Goal: Information Seeking & Learning: Learn about a topic

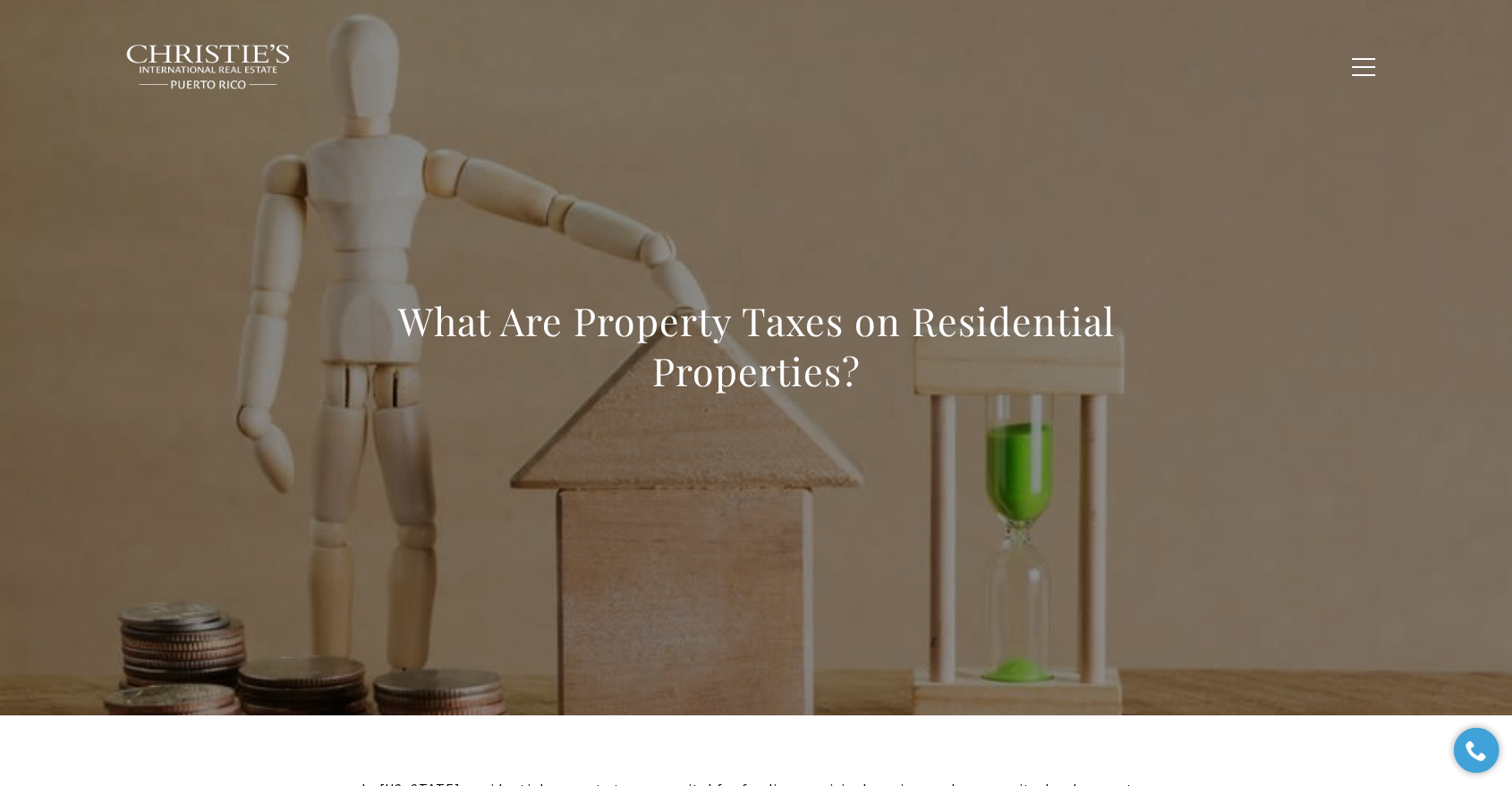
click at [796, 367] on h1 "What Are Property Taxes on Residential Properties?" at bounding box center [756, 345] width 789 height 100
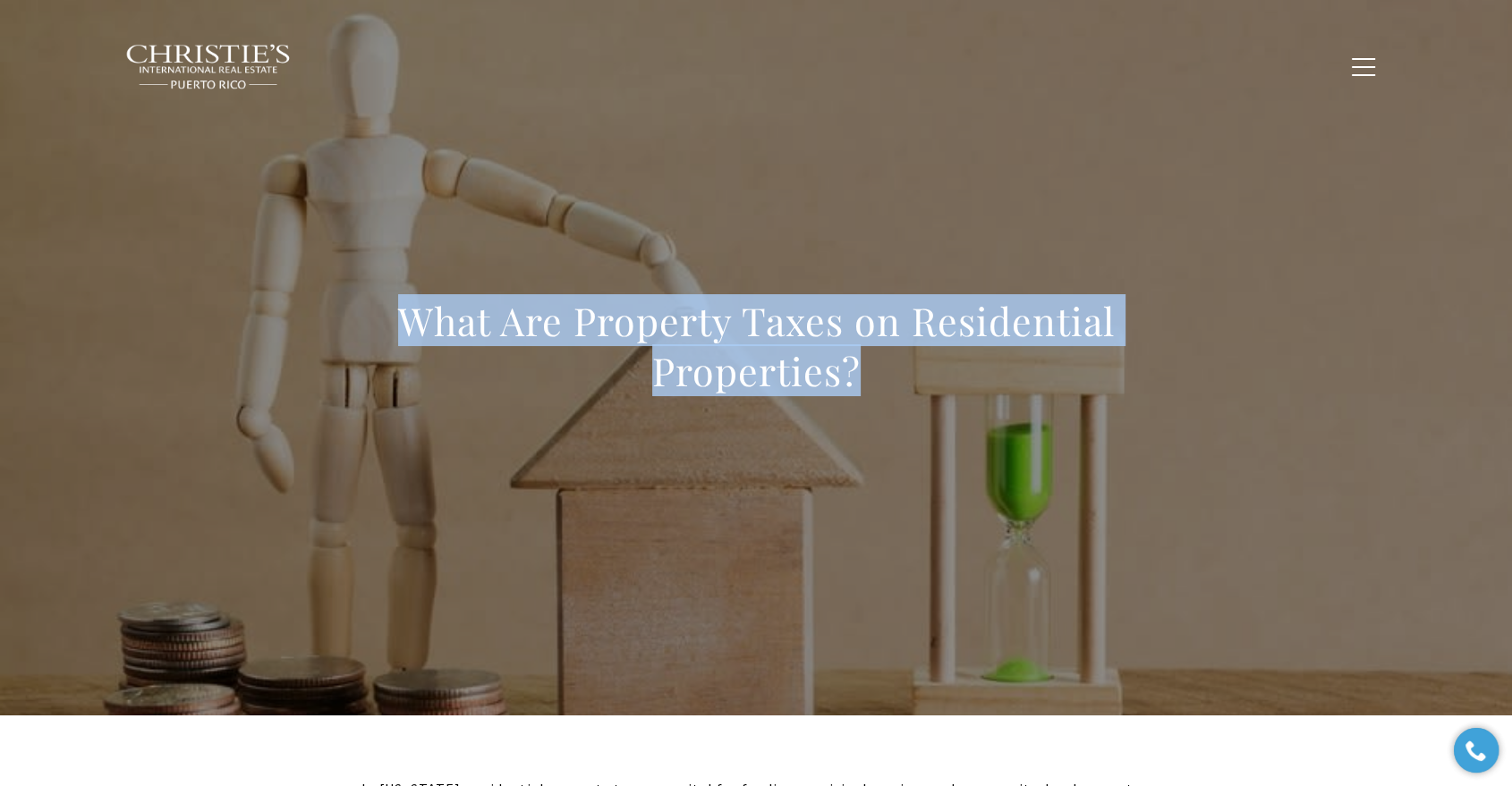
click at [796, 367] on h1 "What Are Property Taxes on Residential Properties?" at bounding box center [756, 345] width 789 height 100
copy body "What Are Property Taxes on Residential Properties?"
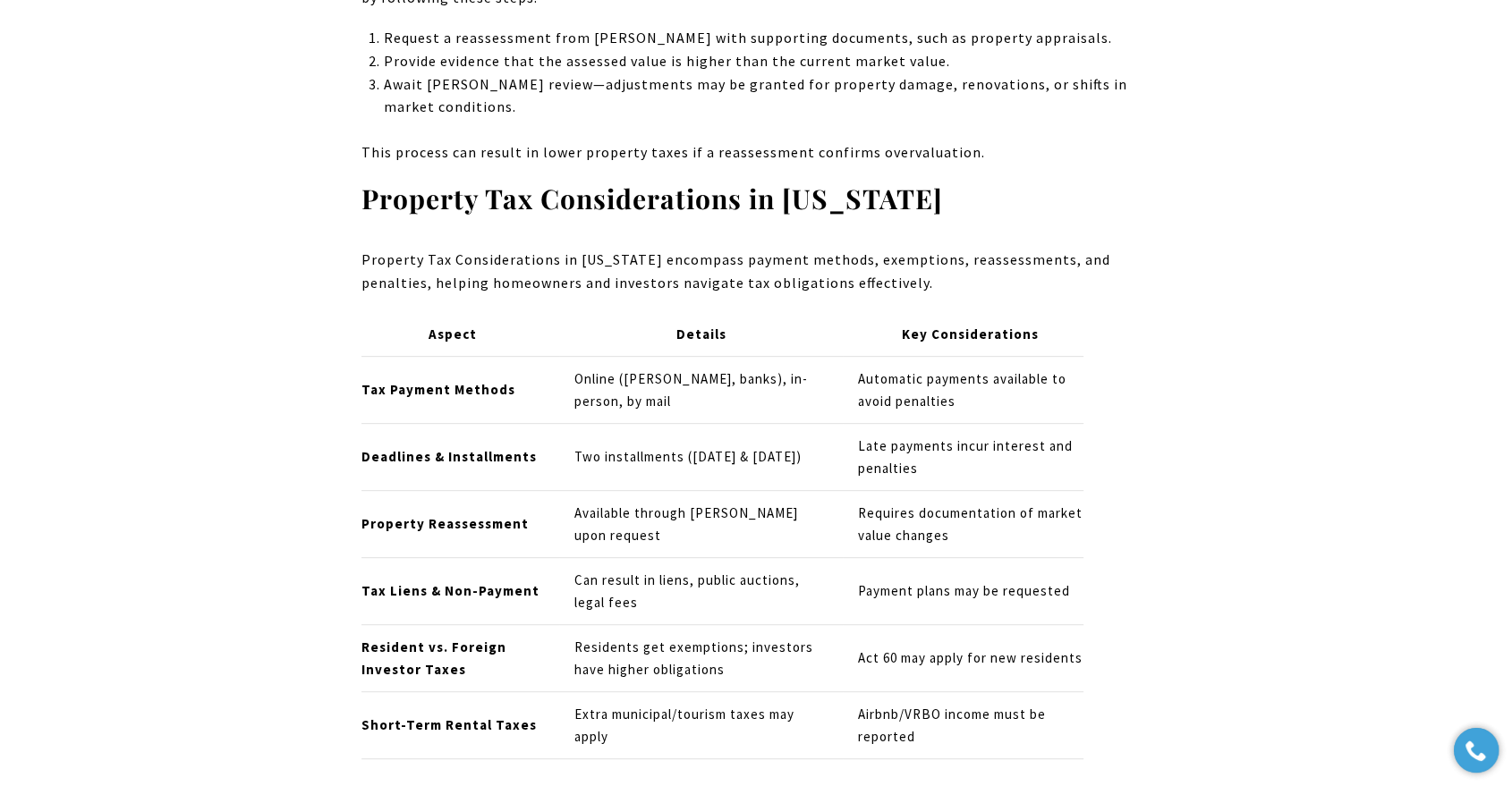
scroll to position [7611, 0]
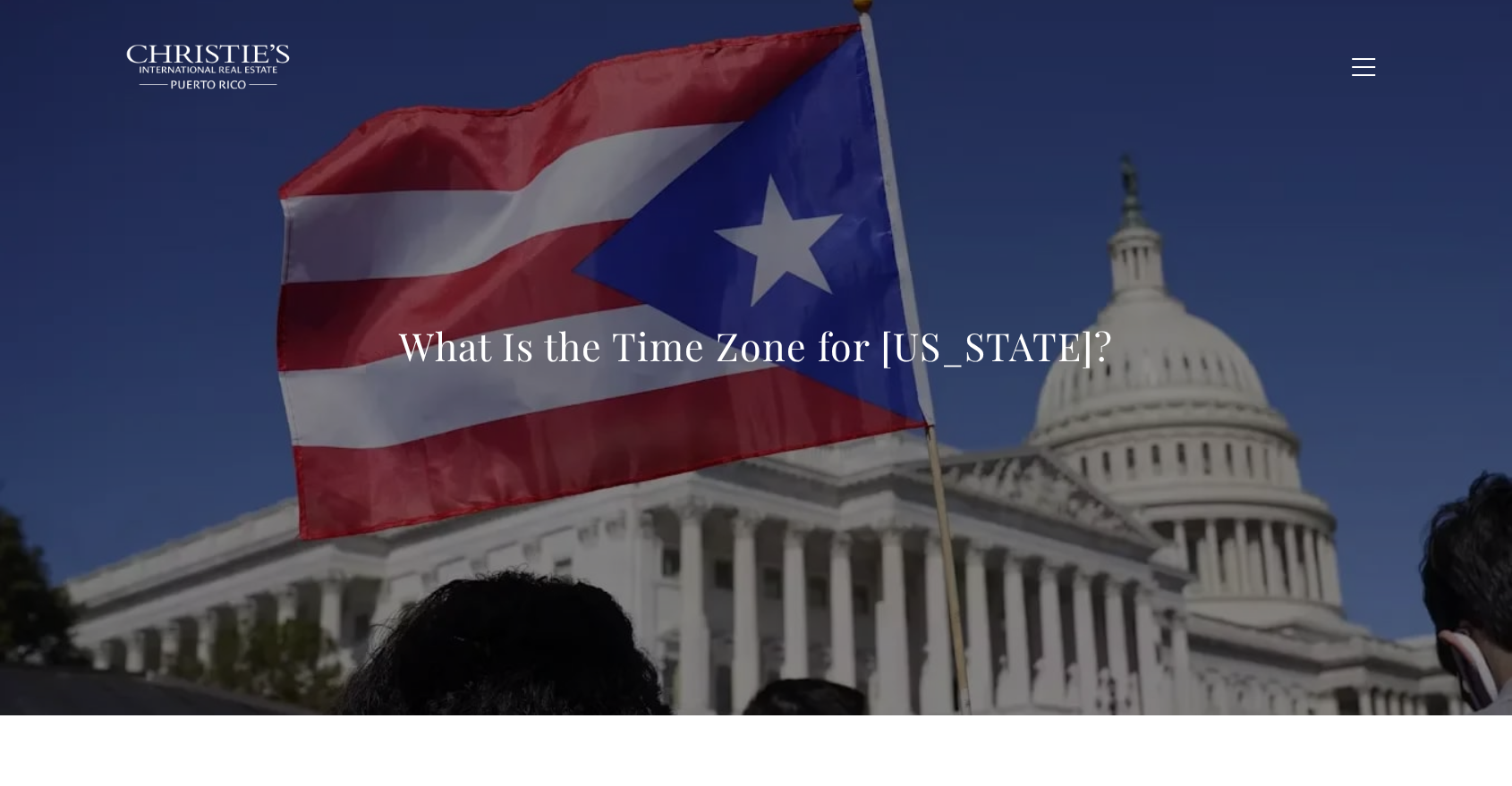
click at [736, 321] on h1 "What Is the Time Zone for Puerto Rico?" at bounding box center [756, 346] width 714 height 50
click at [731, 351] on h1 "What Is the Time Zone for Puerto Rico?" at bounding box center [756, 346] width 714 height 50
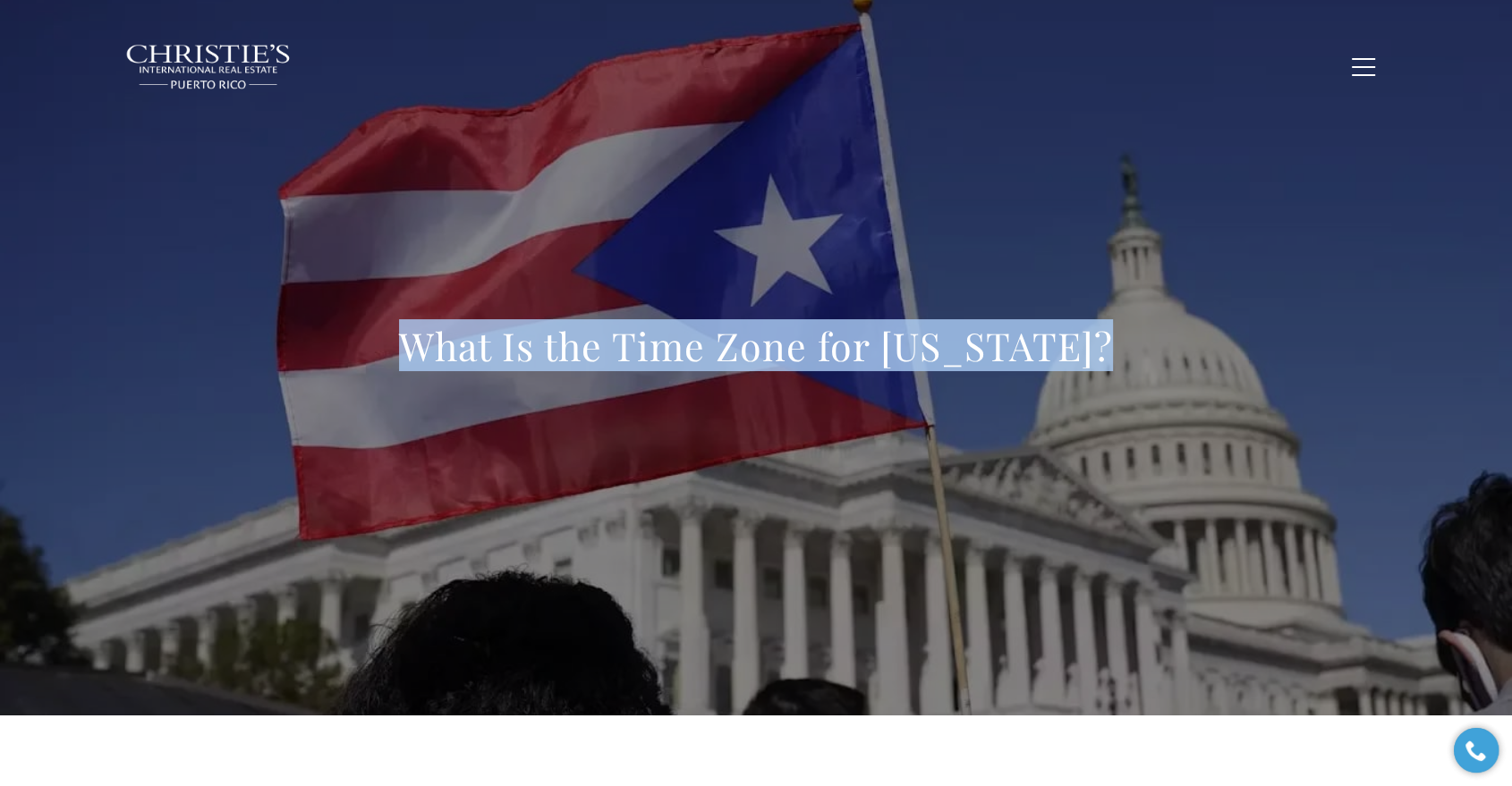
click at [731, 351] on h1 "What Is the Time Zone for Puerto Rico?" at bounding box center [756, 346] width 714 height 50
copy body "What Is the Time Zone for Puerto Rico?"
click at [234, 342] on div "What Is the Time Zone for Puerto Rico?" at bounding box center [756, 357] width 1252 height 536
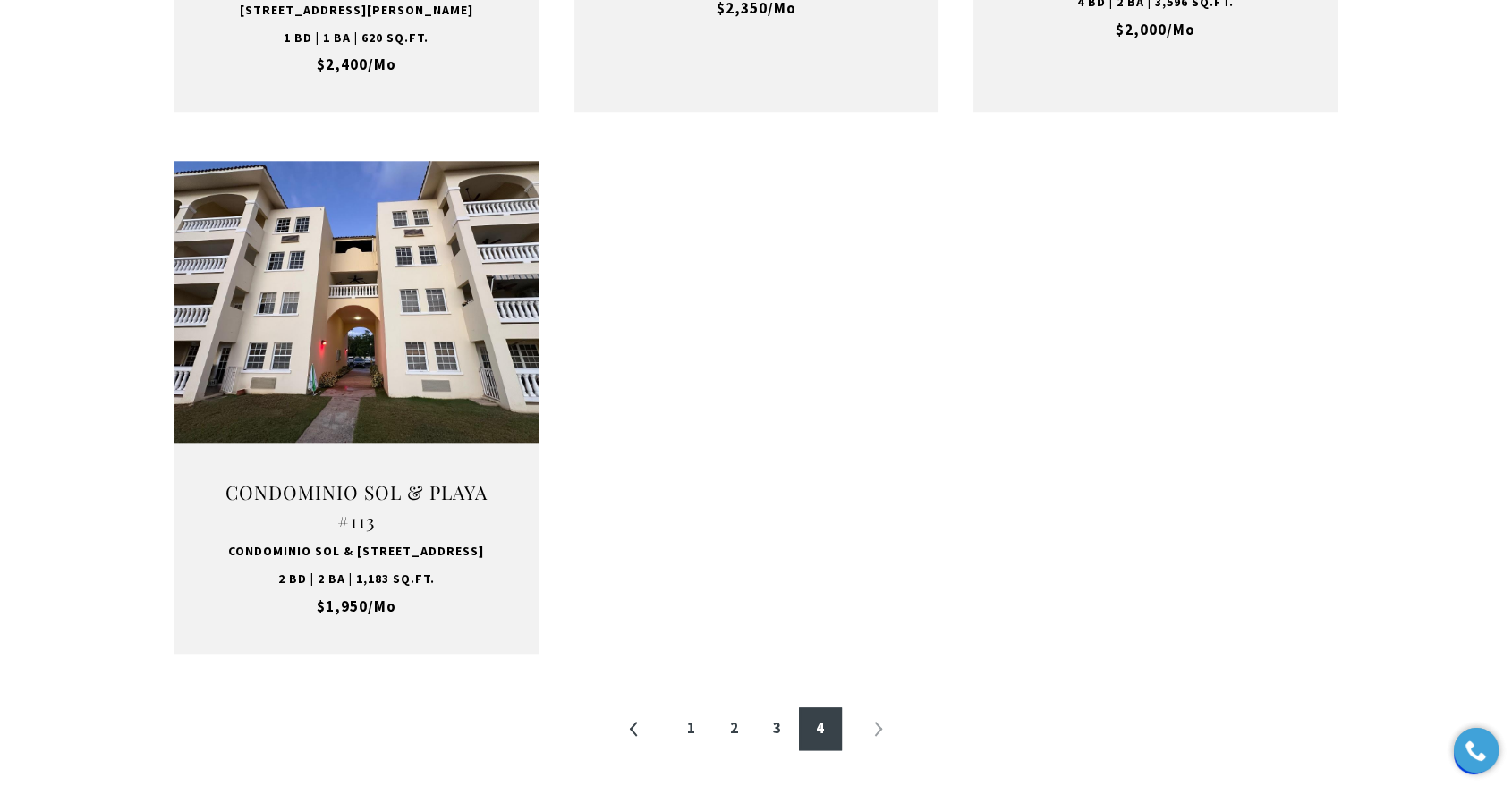
scroll to position [1887, 0]
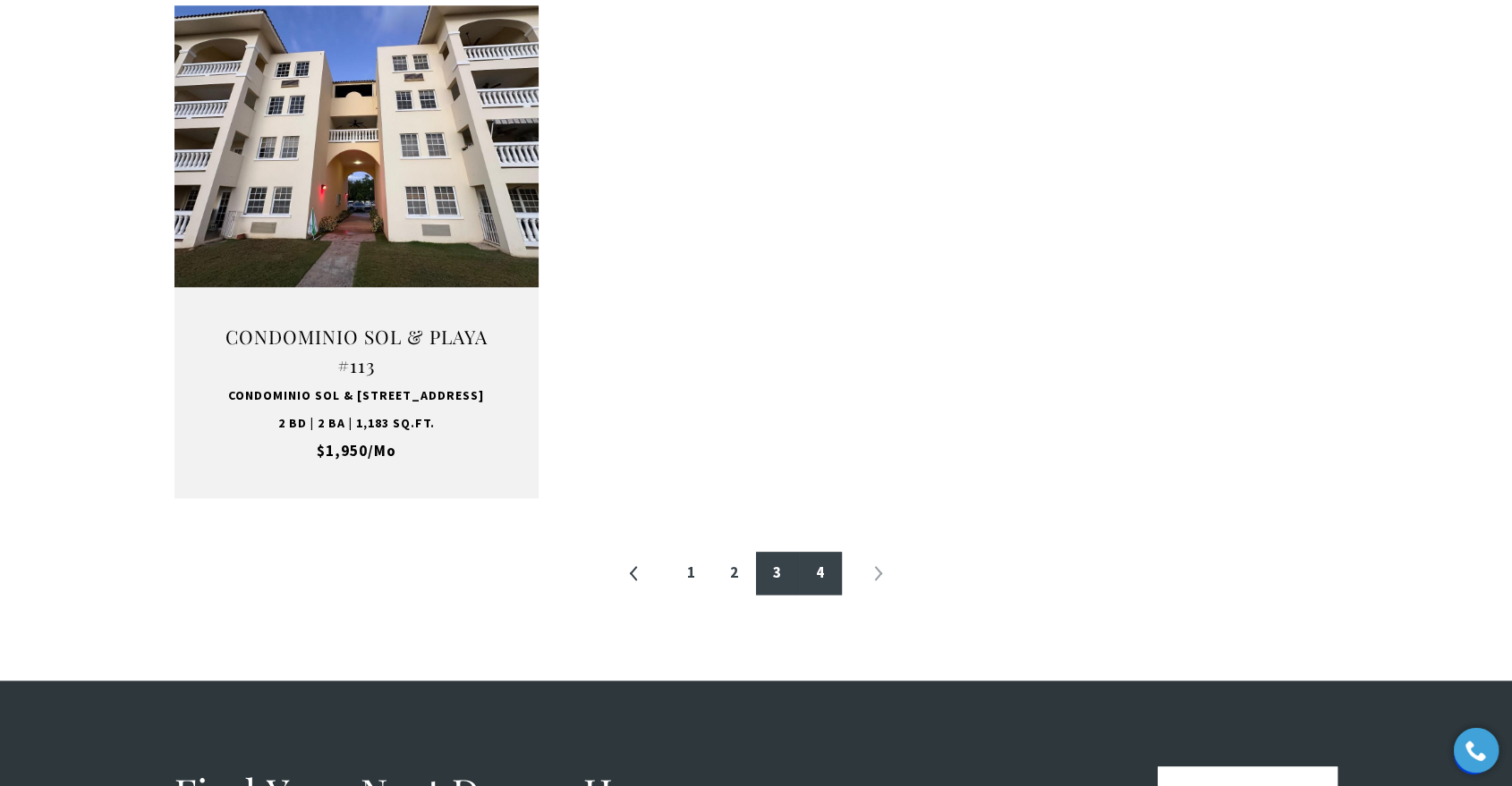
click at [772, 592] on link "3" at bounding box center [776, 572] width 43 height 43
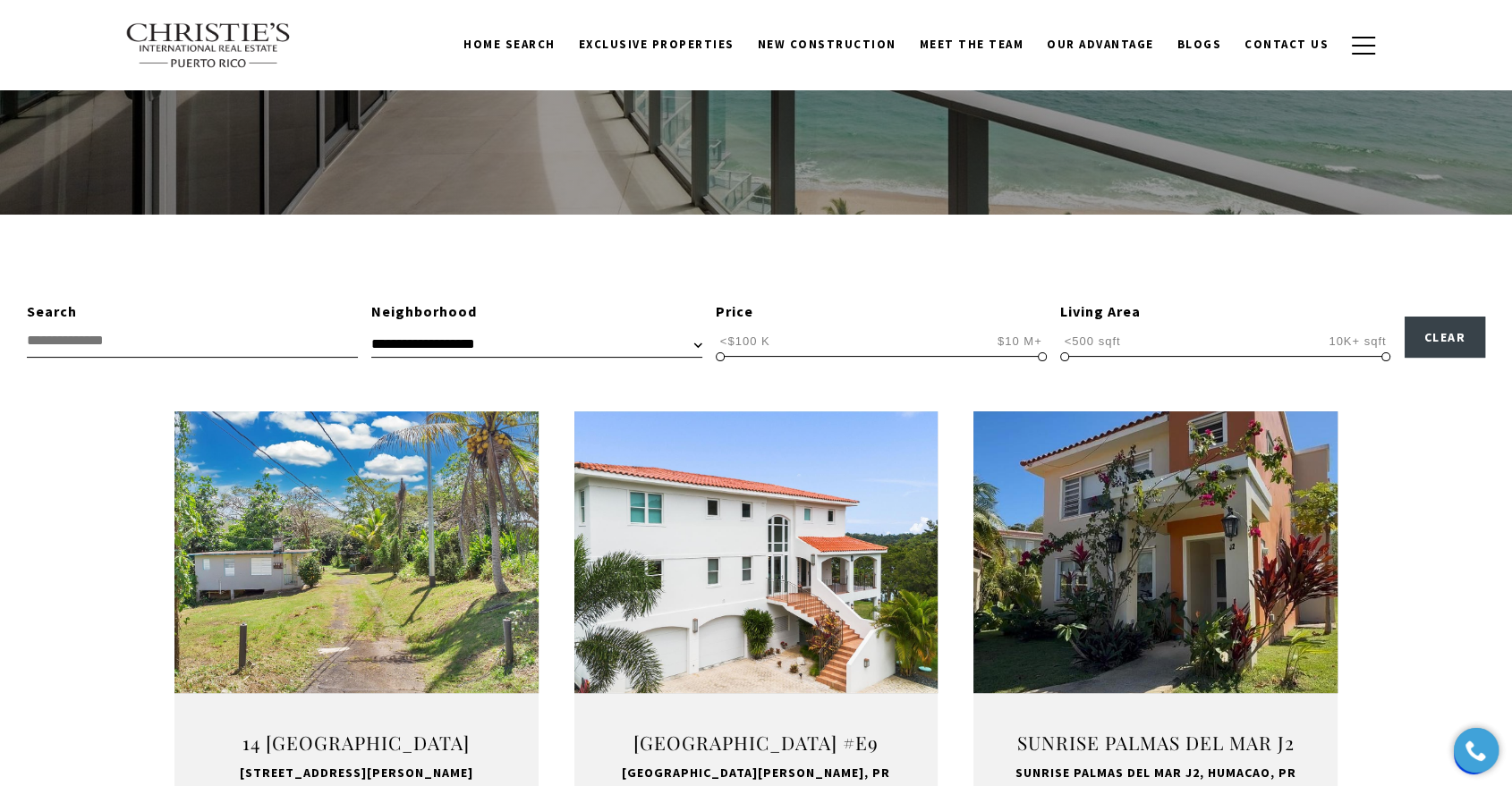
scroll to position [238, 0]
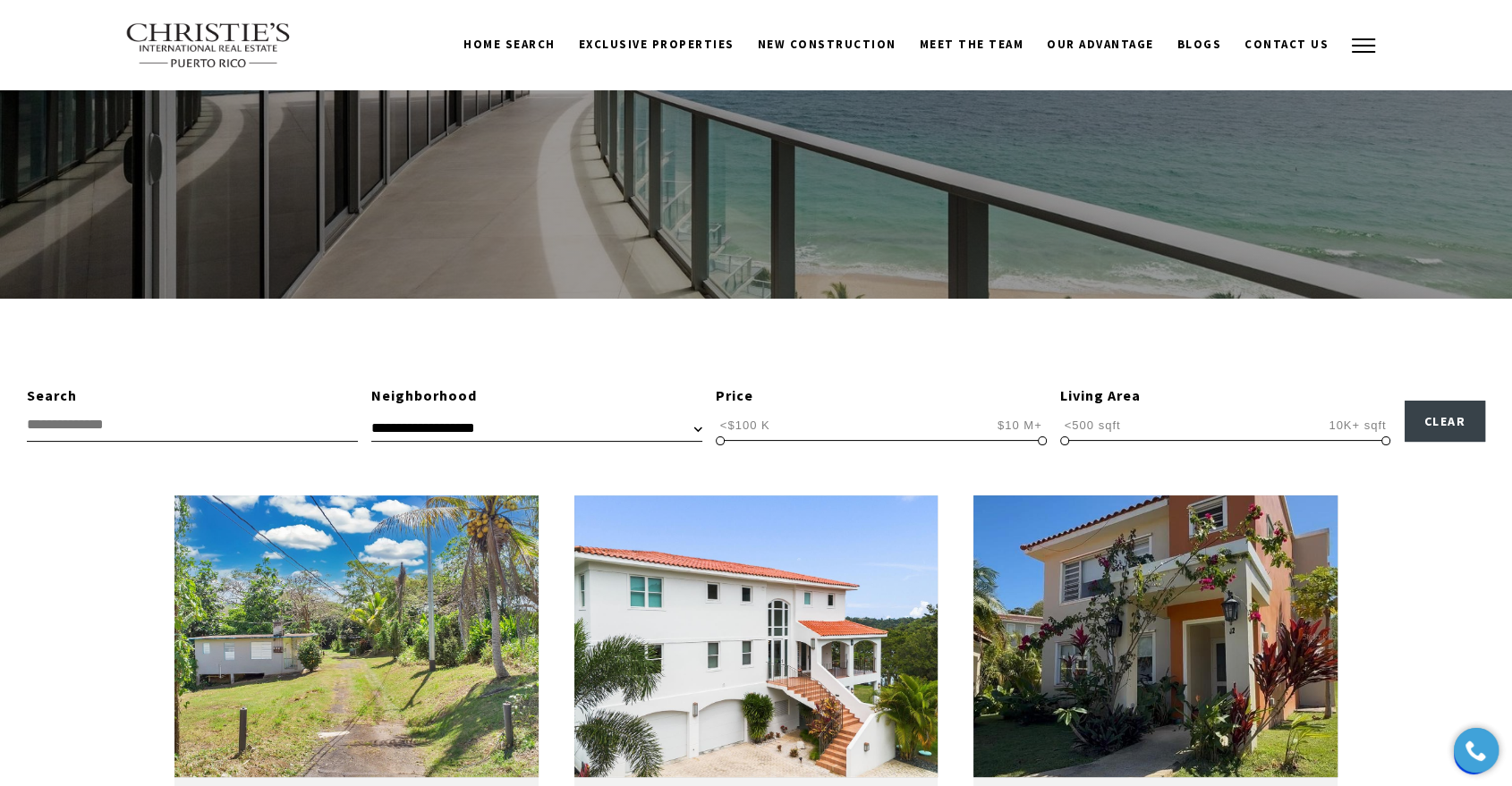
drag, startPoint x: 1351, startPoint y: 40, endPoint x: 1273, endPoint y: 108, distance: 103.5
click at [1351, 41] on button "button" at bounding box center [1363, 46] width 47 height 52
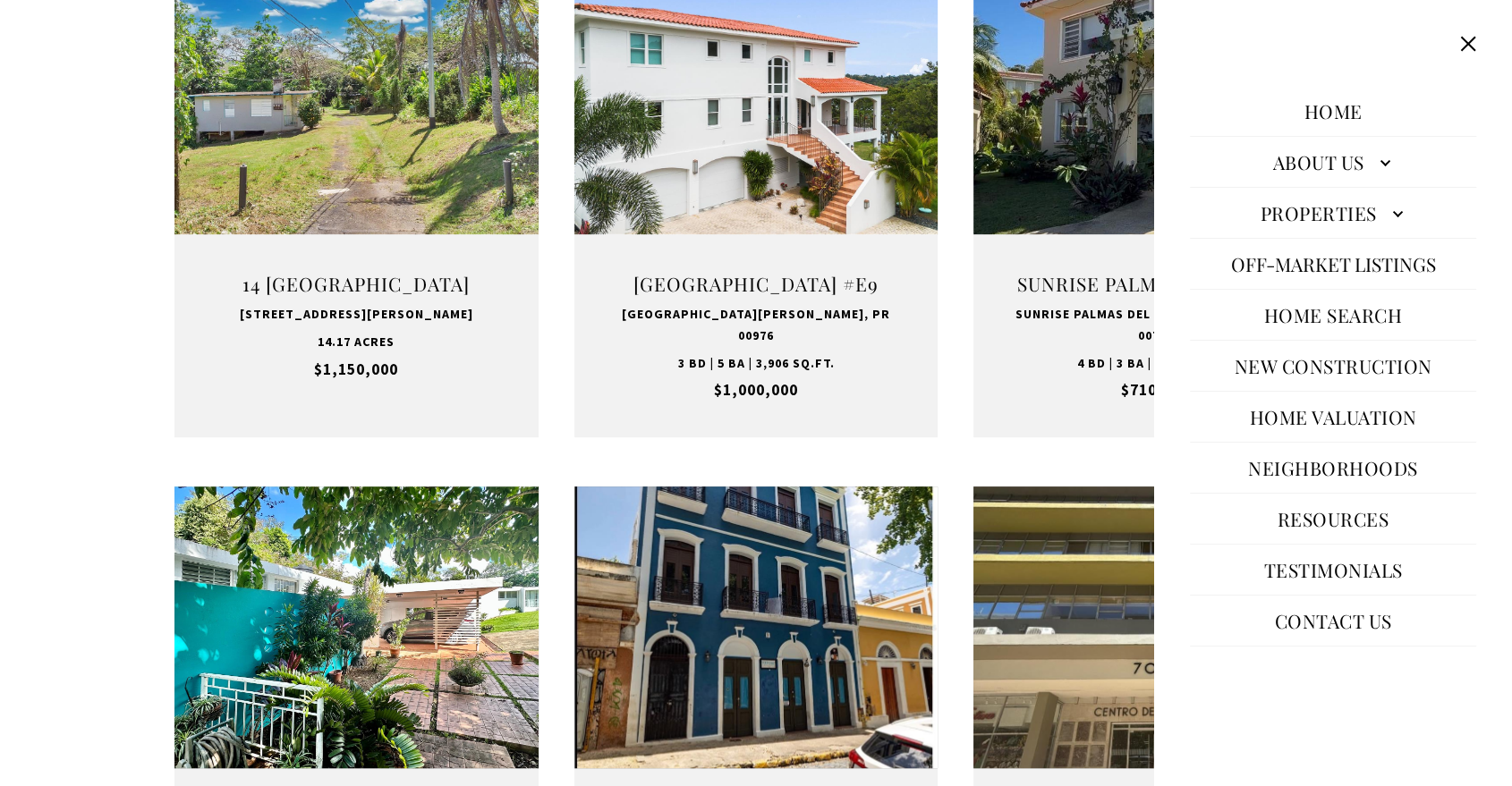
scroll to position [933, 0]
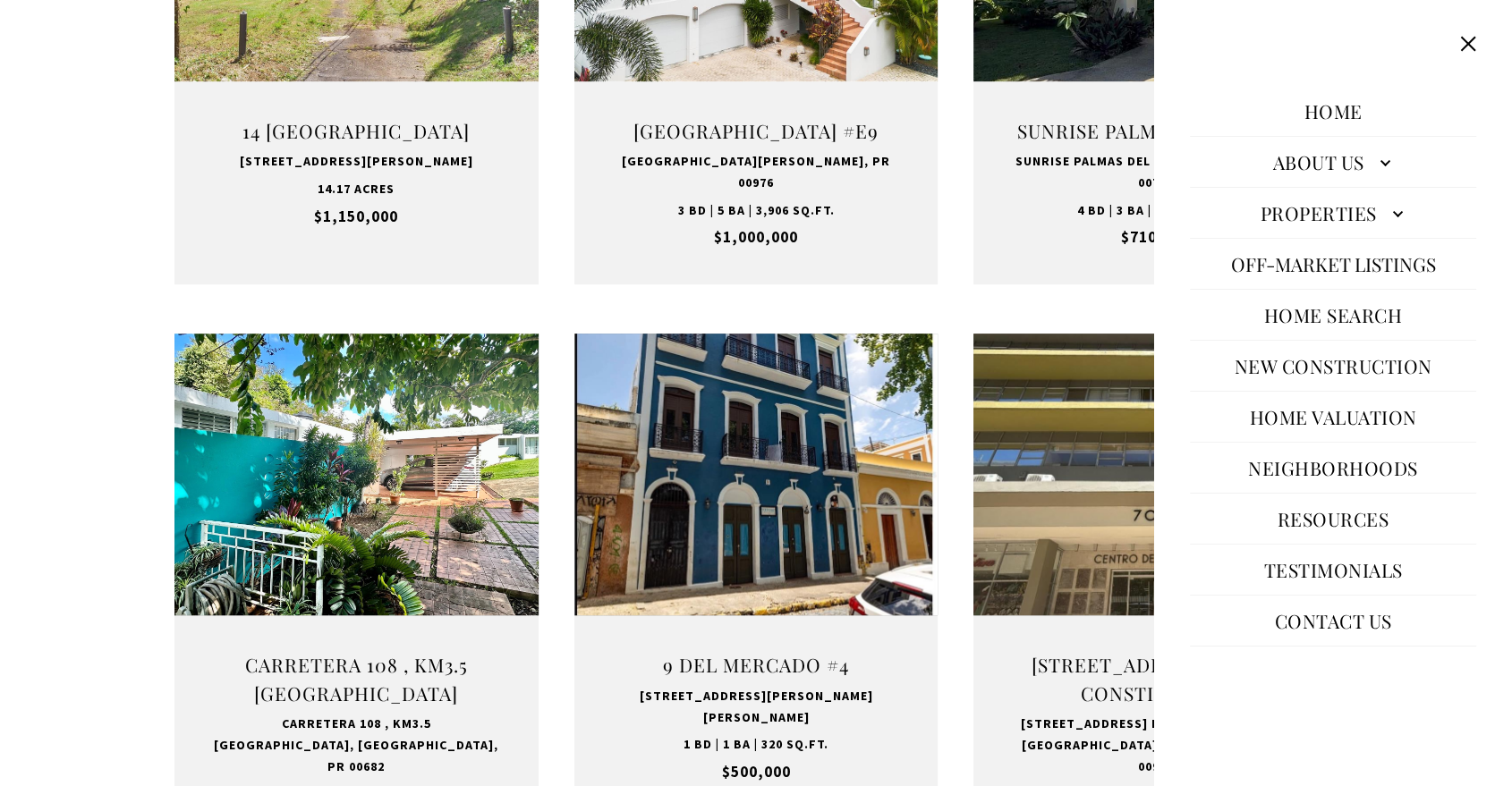
drag, startPoint x: 1460, startPoint y: 44, endPoint x: 1353, endPoint y: 177, distance: 170.7
click at [1460, 44] on button at bounding box center [1467, 44] width 34 height 34
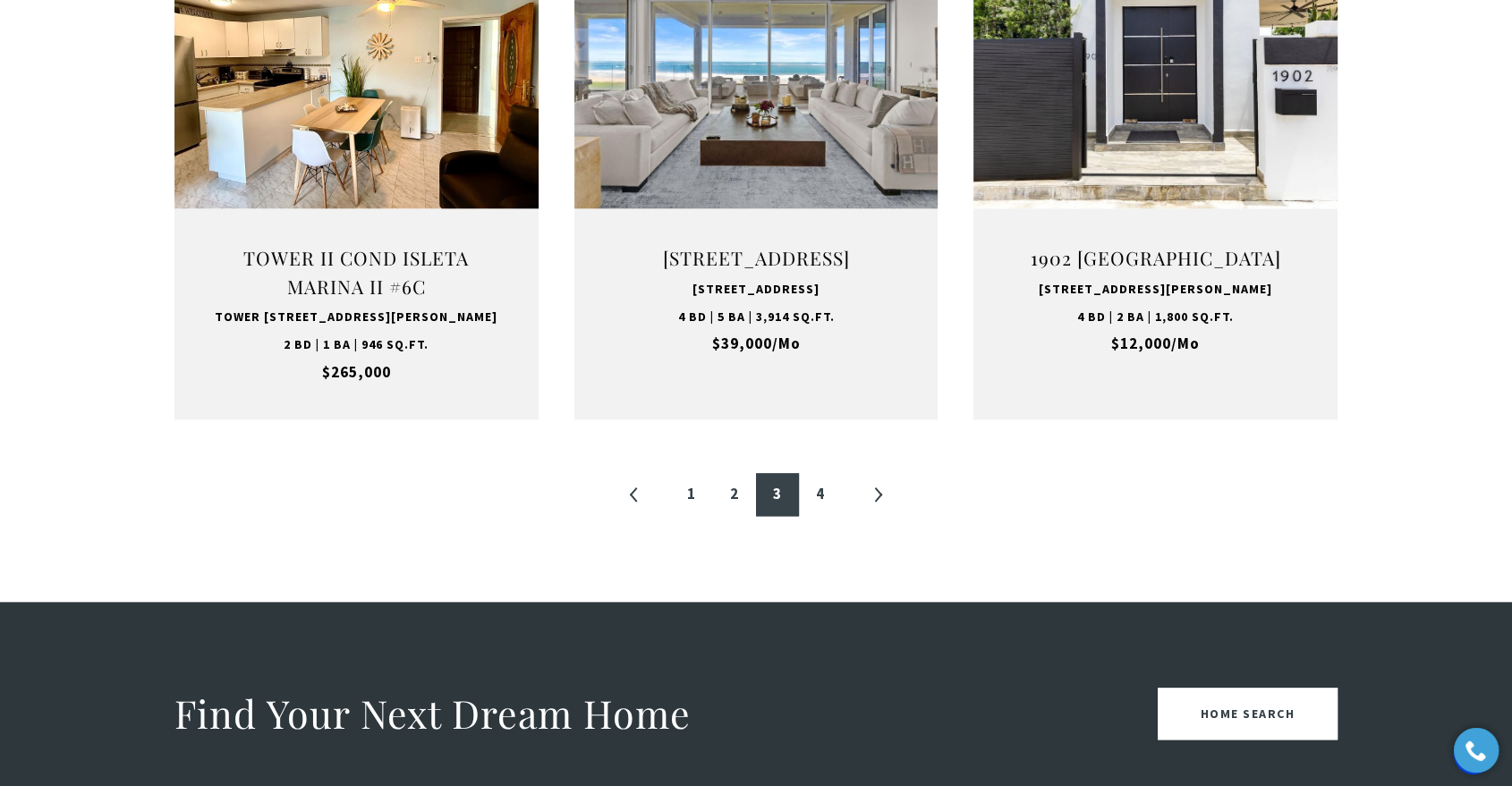
scroll to position [1926, 0]
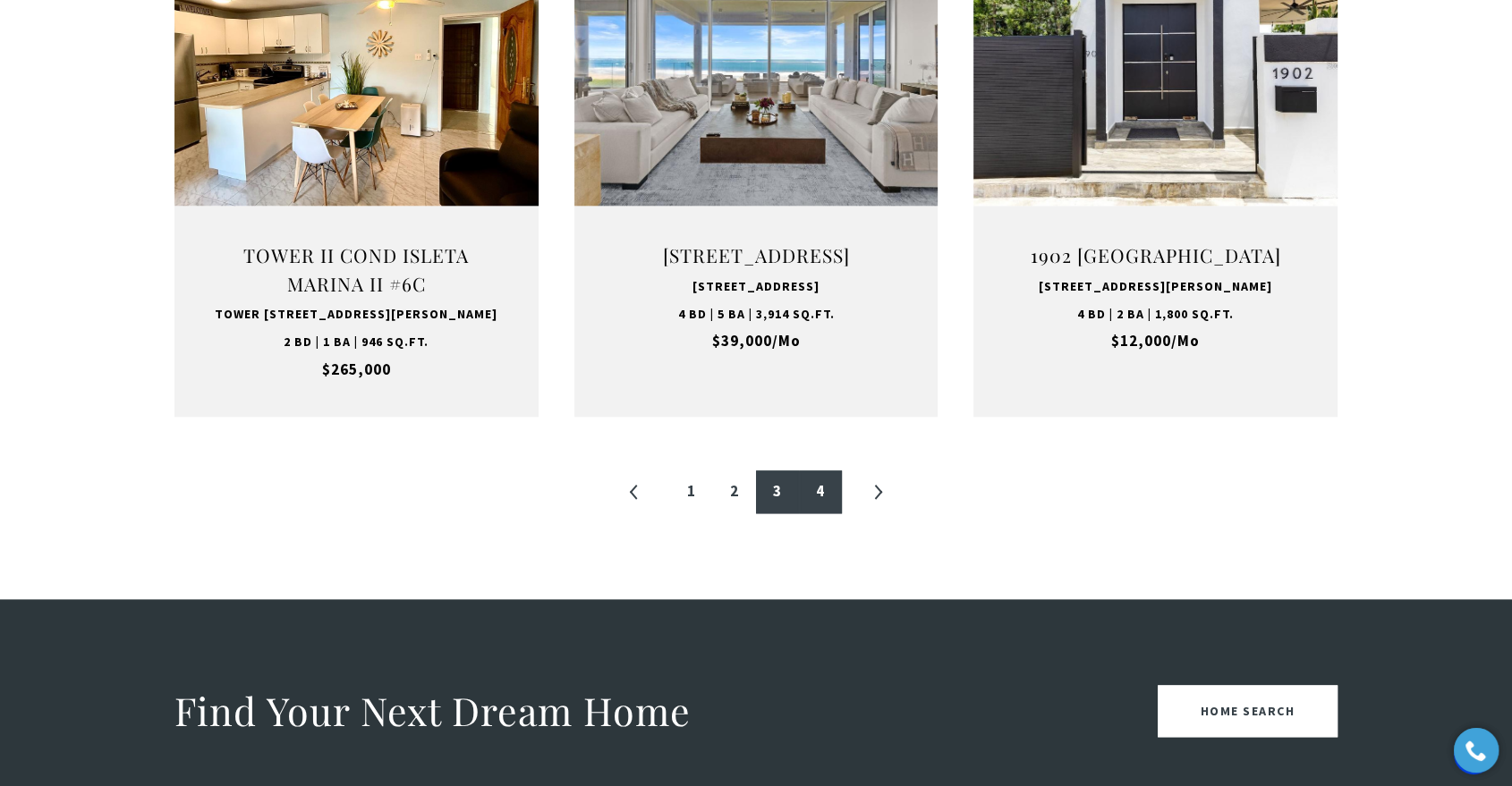
click at [835, 513] on link "4" at bounding box center [819, 491] width 43 height 43
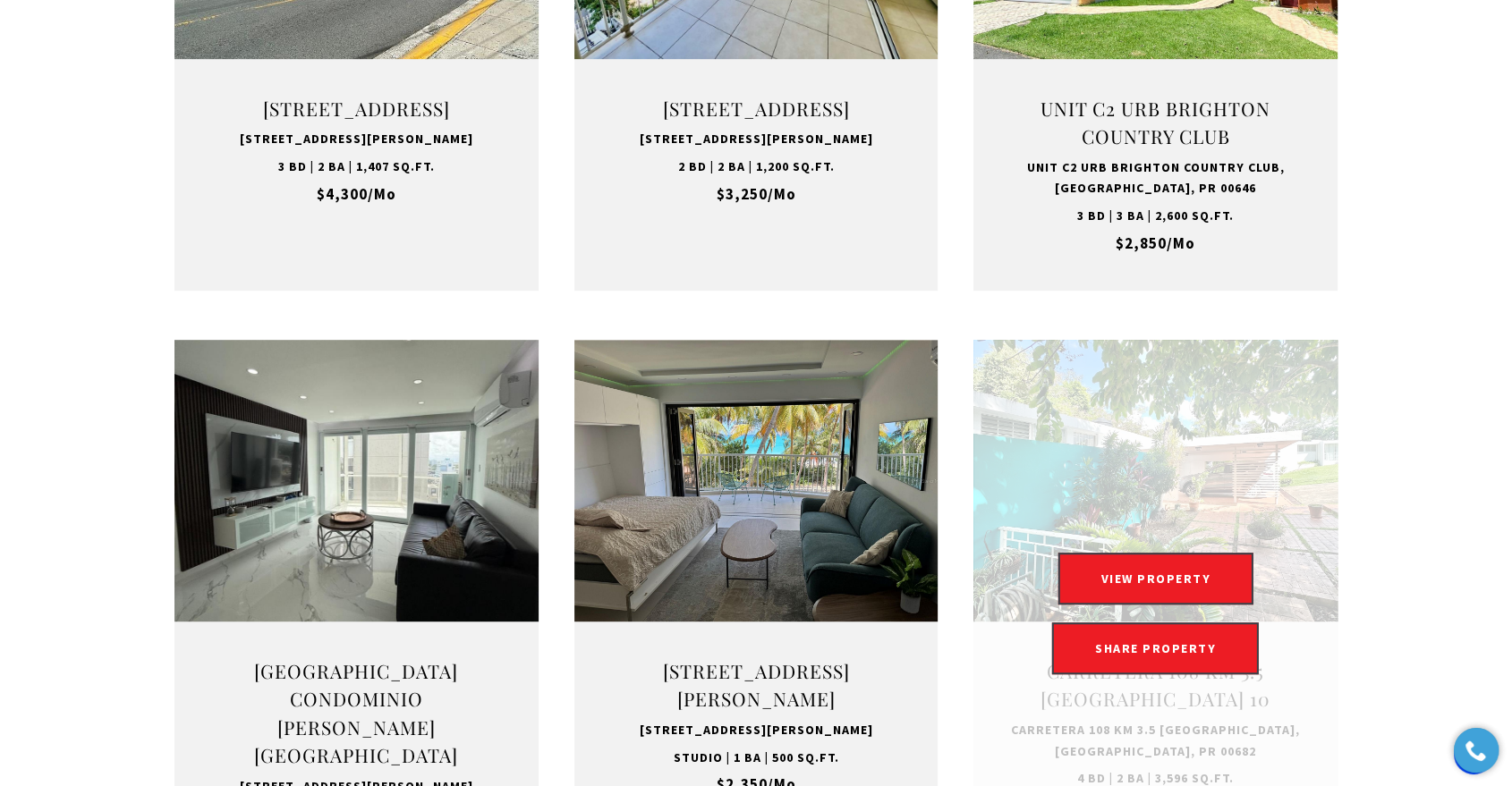
scroll to position [1132, 0]
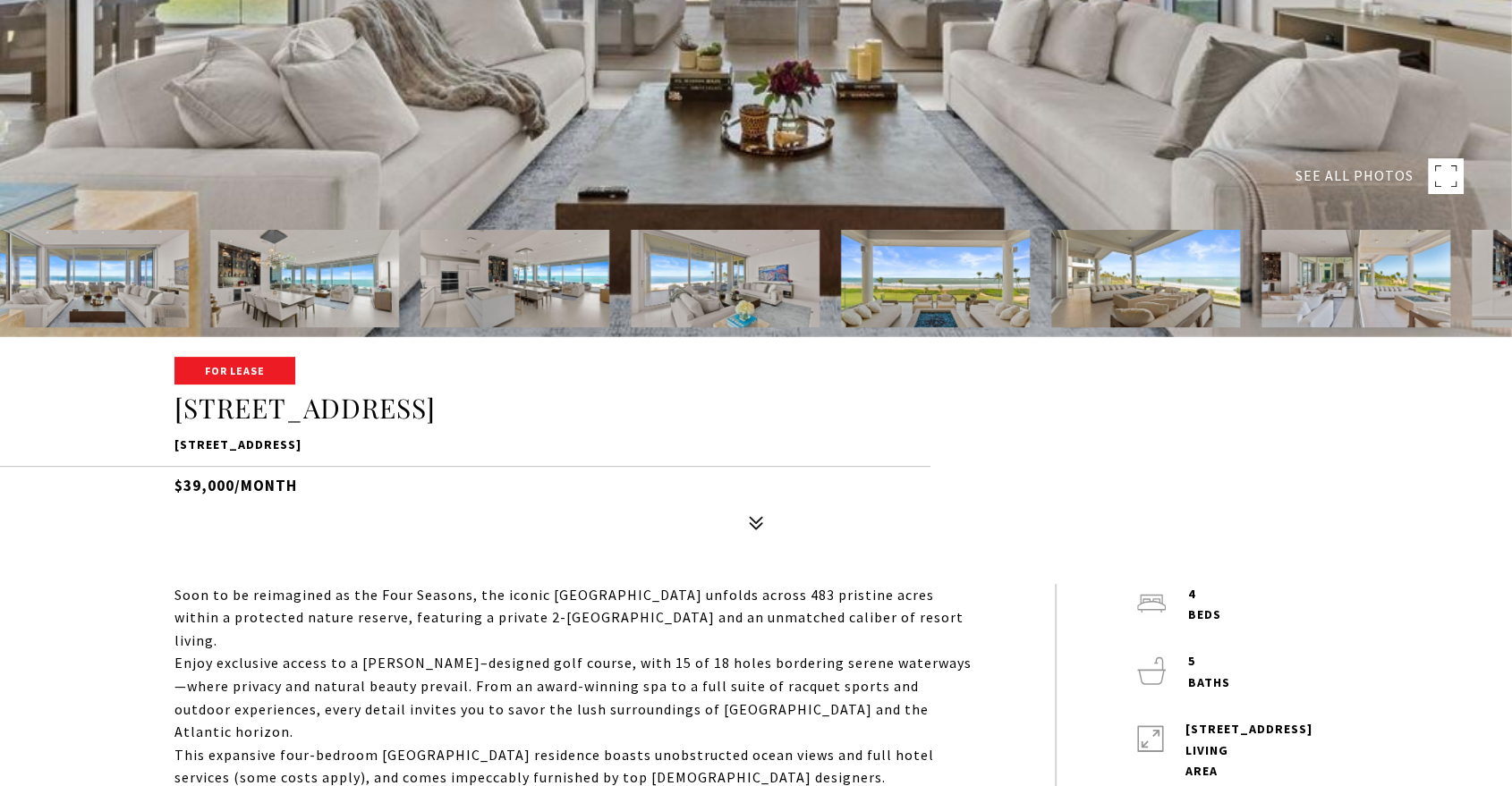
scroll to position [595, 0]
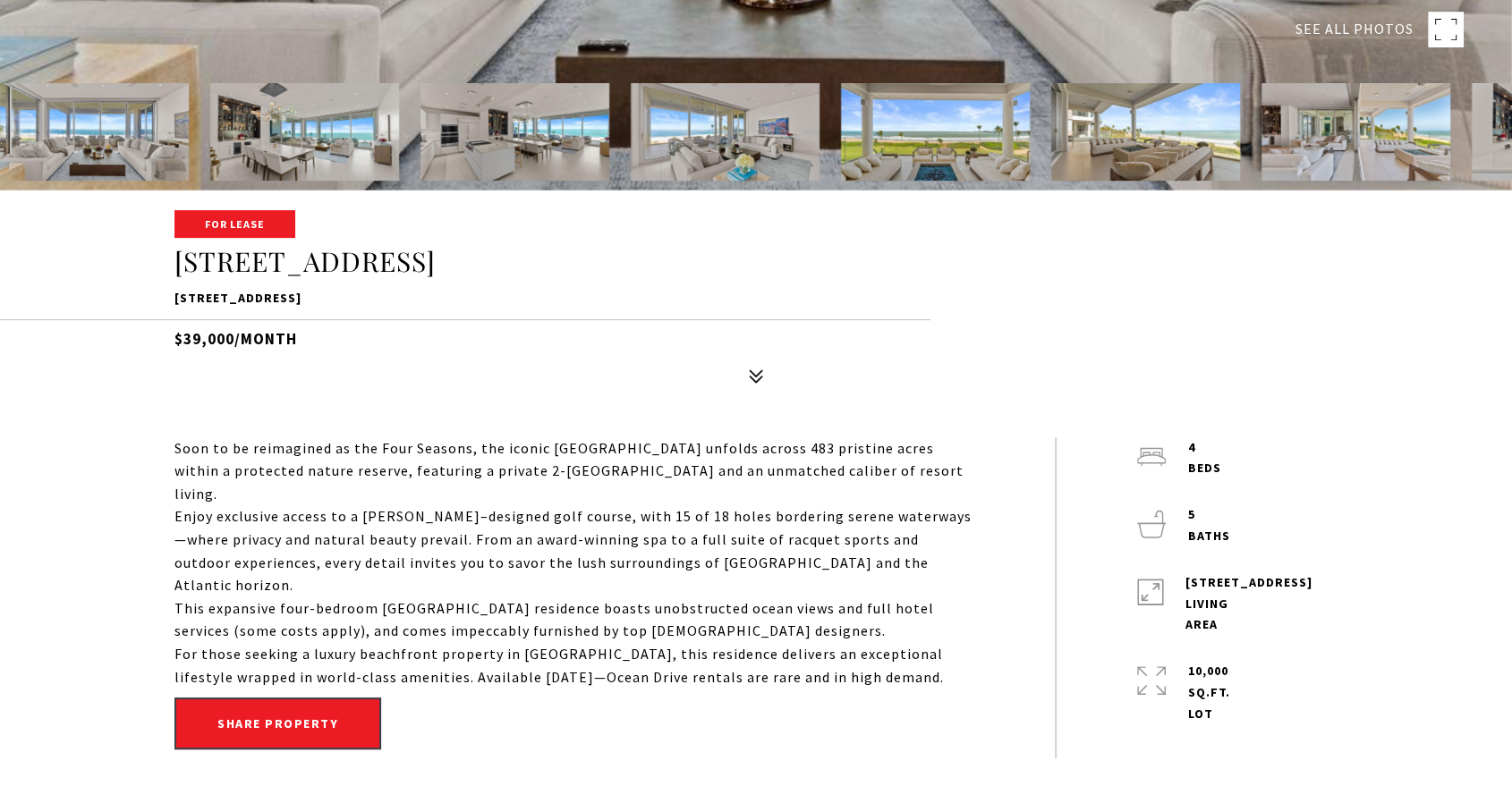
click at [400, 292] on p "[STREET_ADDRESS]" at bounding box center [756, 298] width 1163 height 22
copy div "7000 BAHIA BEACH BLVD #1302, RIO GRANDE, PR 00745"
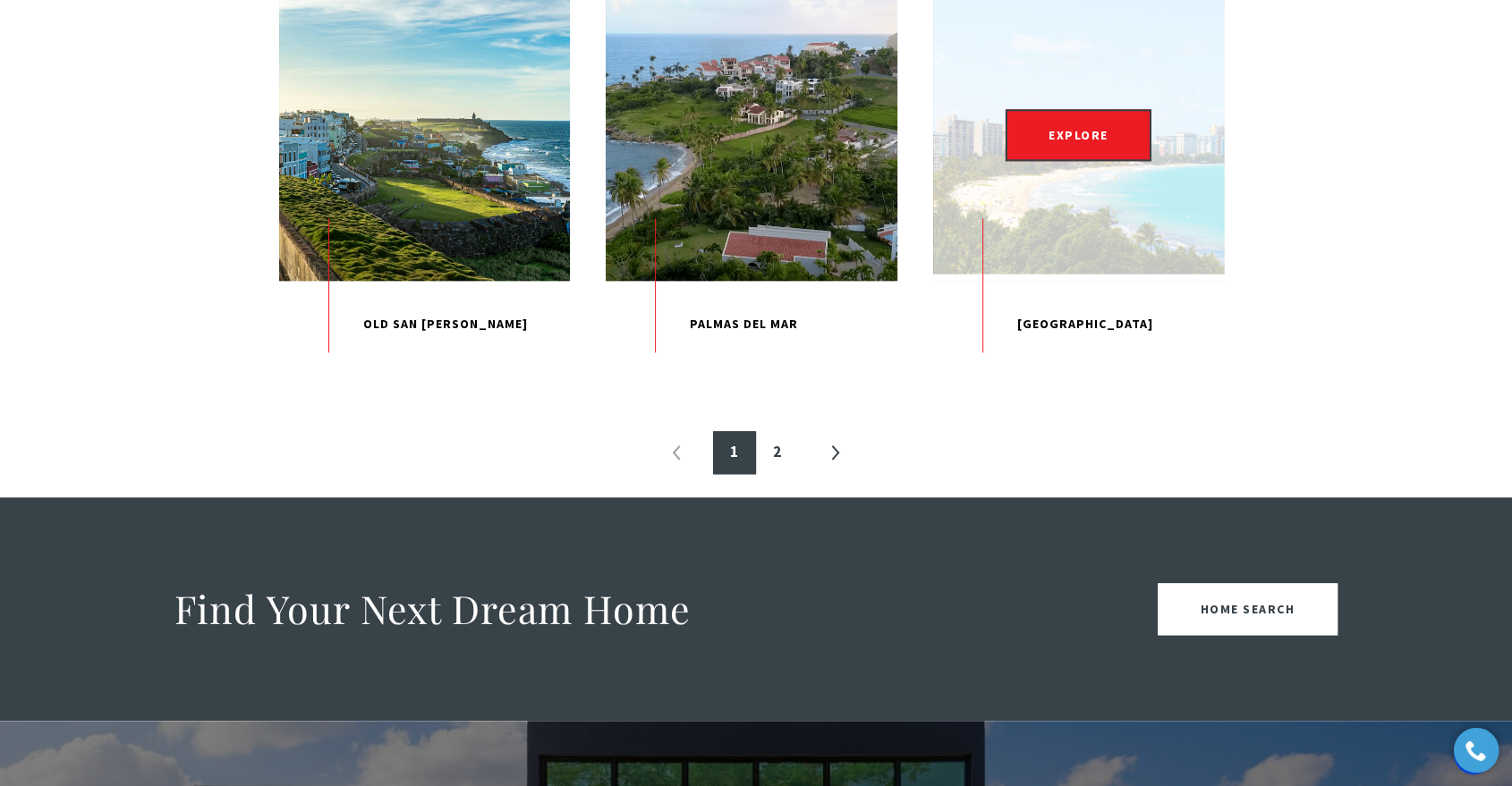
scroll to position [2085, 0]
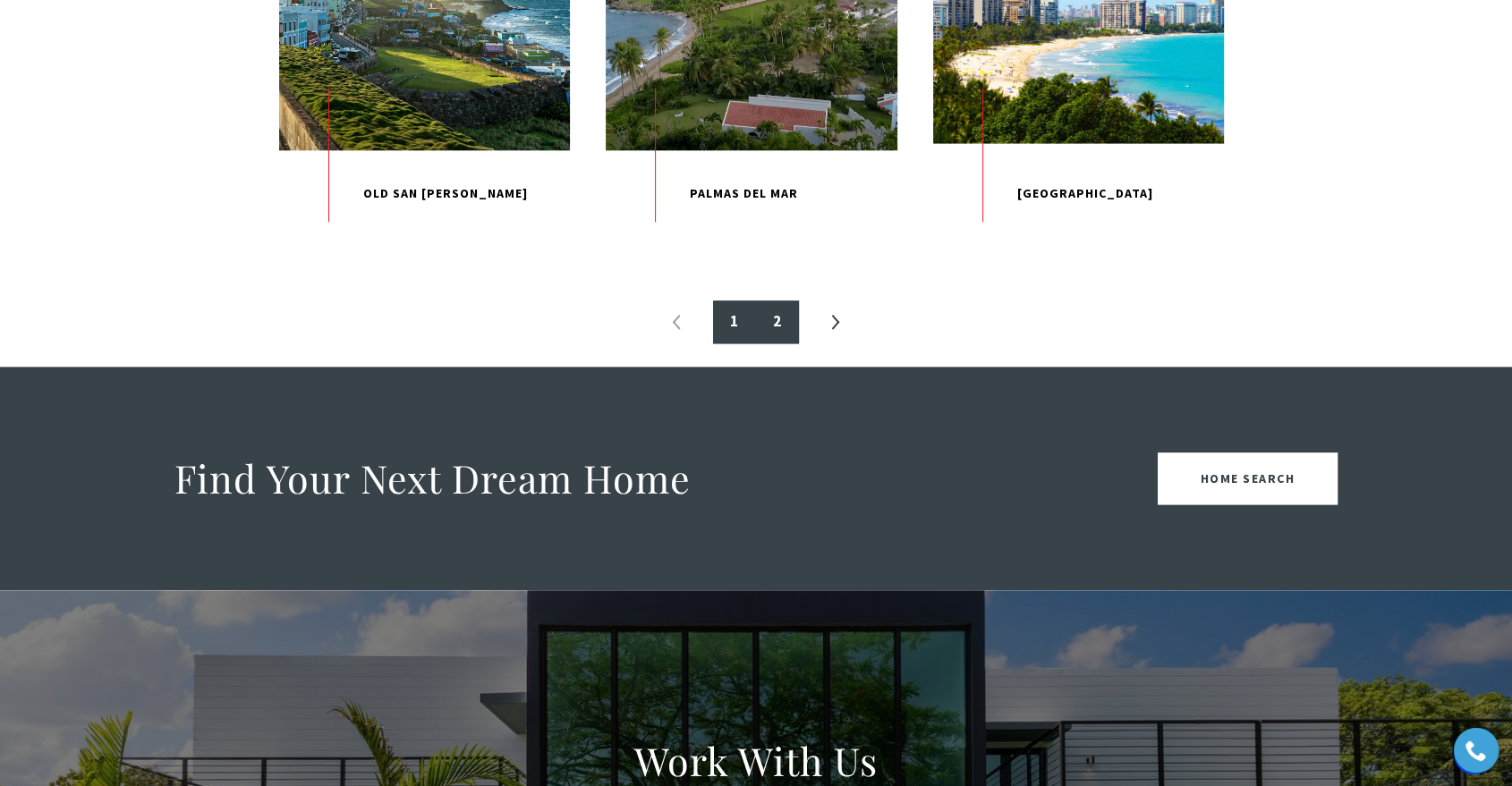
click at [779, 343] on link "2" at bounding box center [776, 321] width 43 height 43
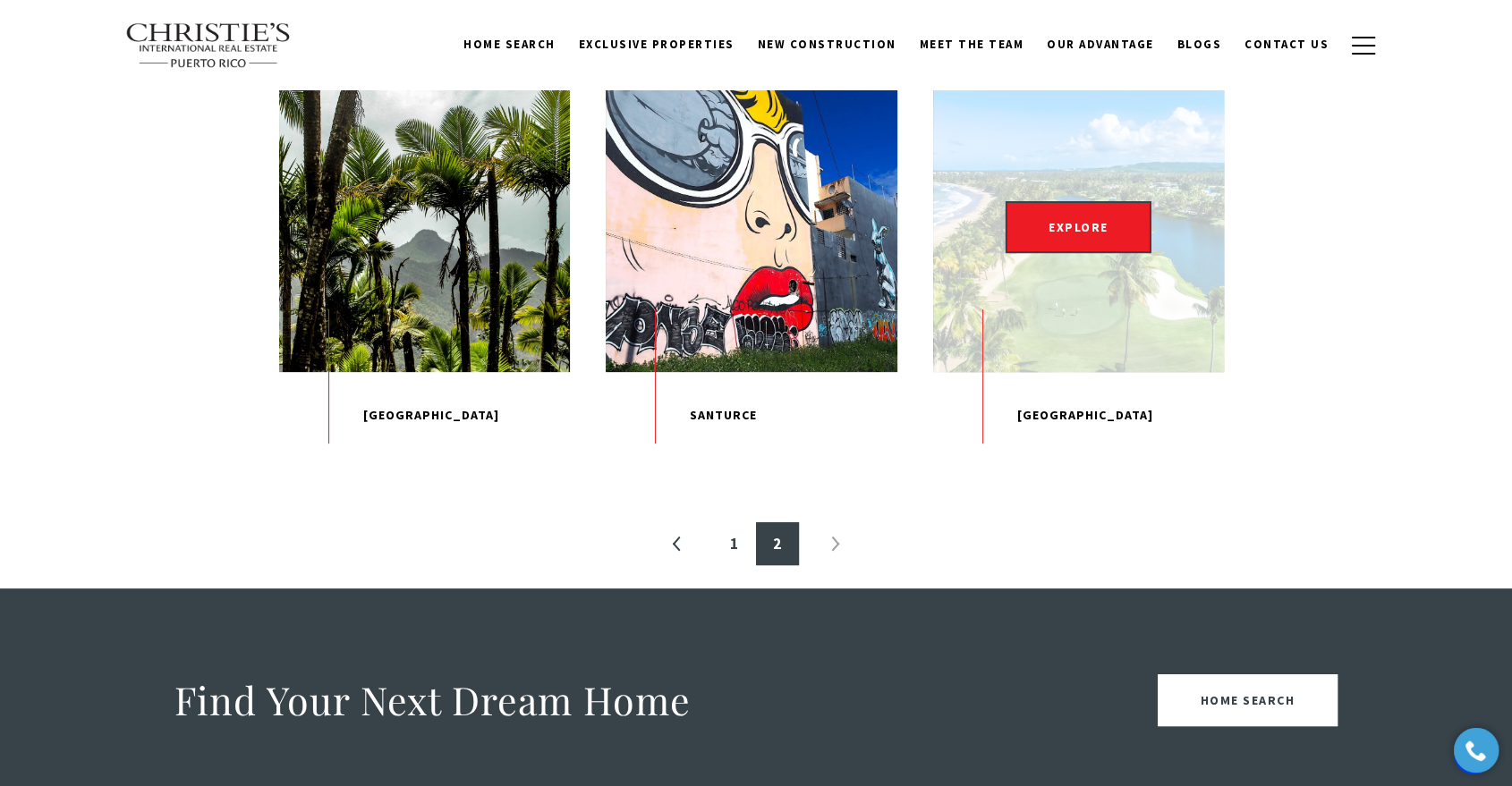
scroll to position [536, 0]
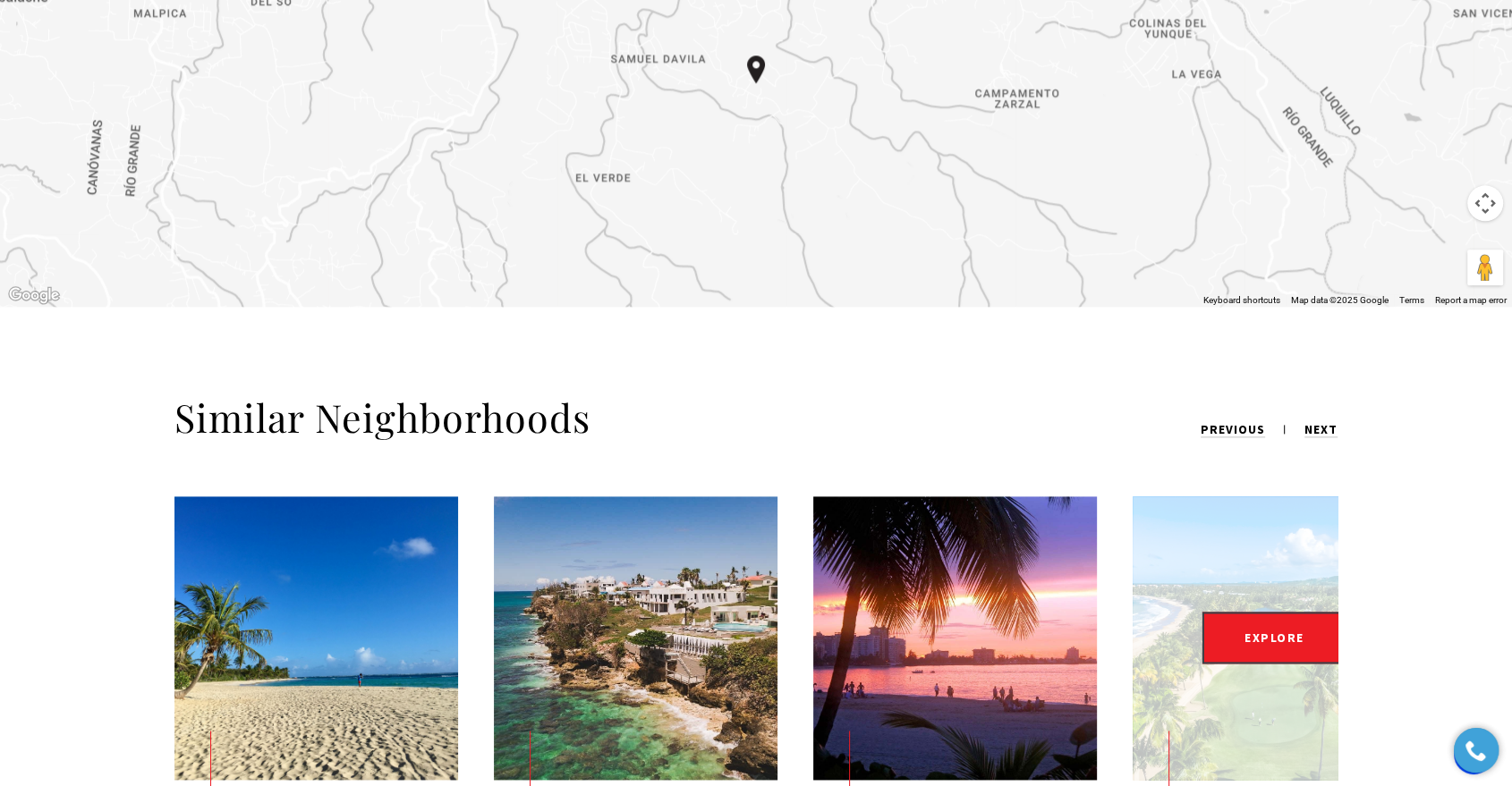
scroll to position [2384, 0]
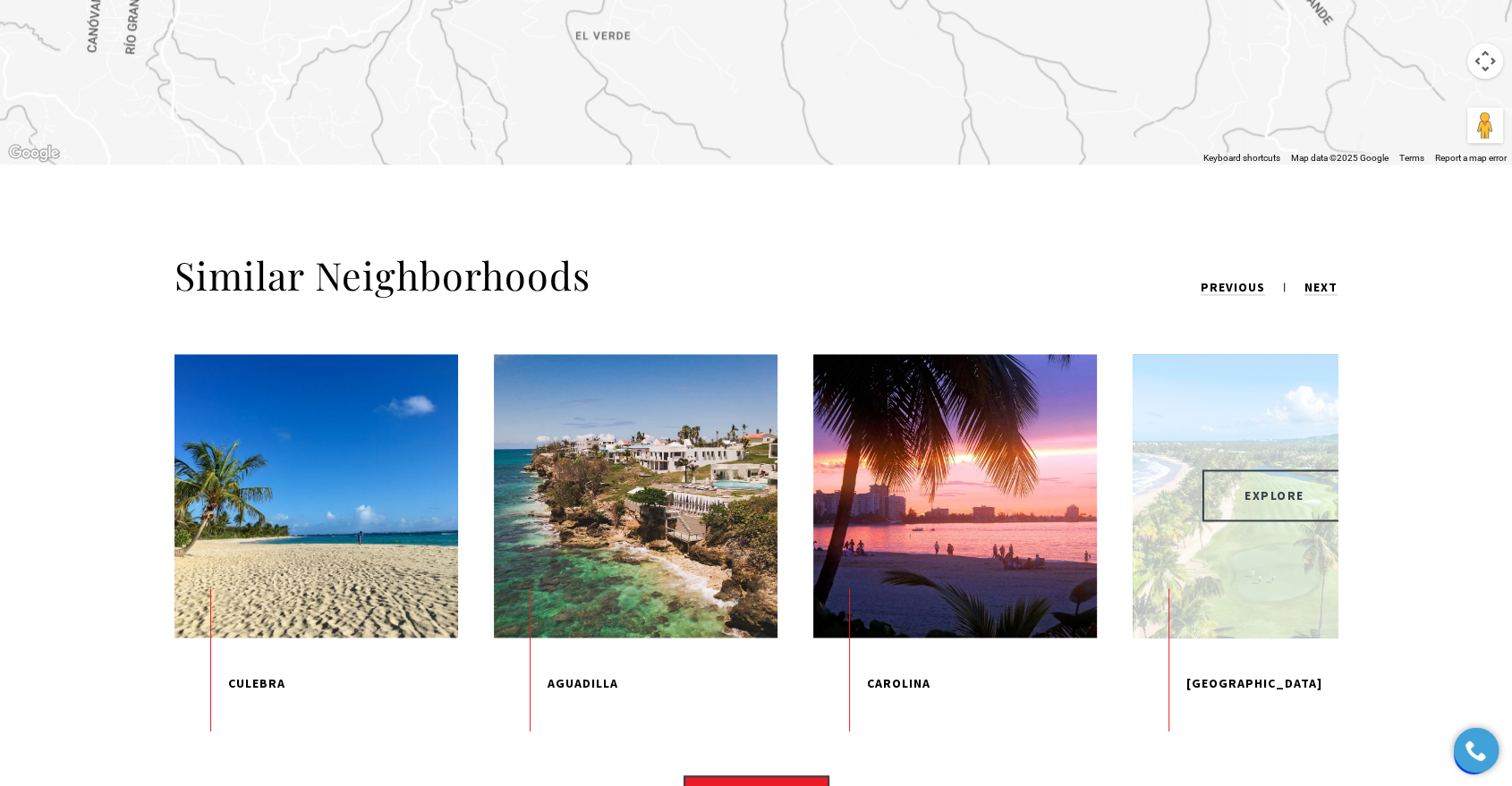
click at [1278, 470] on span "EXPLORE" at bounding box center [1274, 495] width 145 height 52
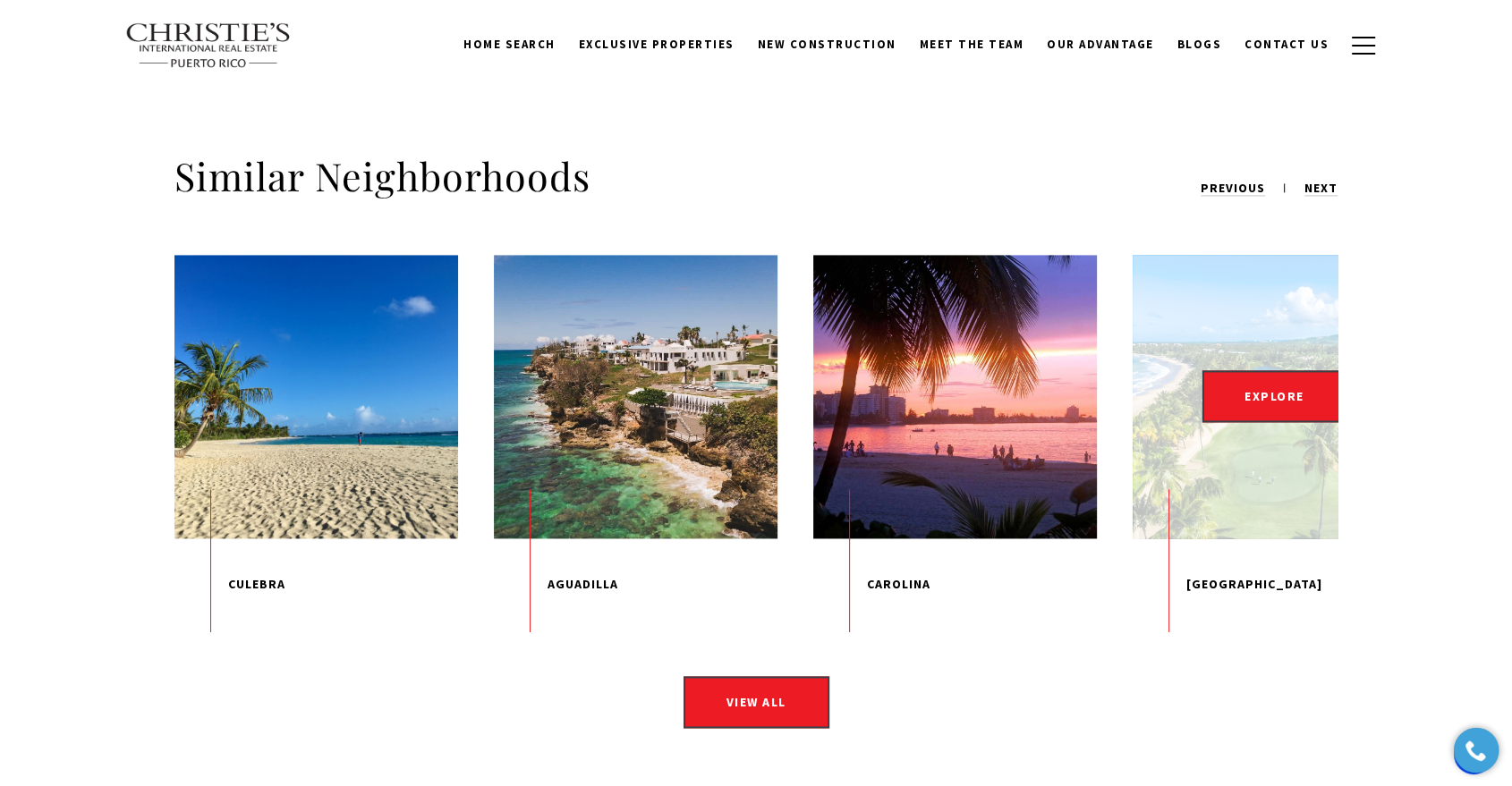
scroll to position [2085, 0]
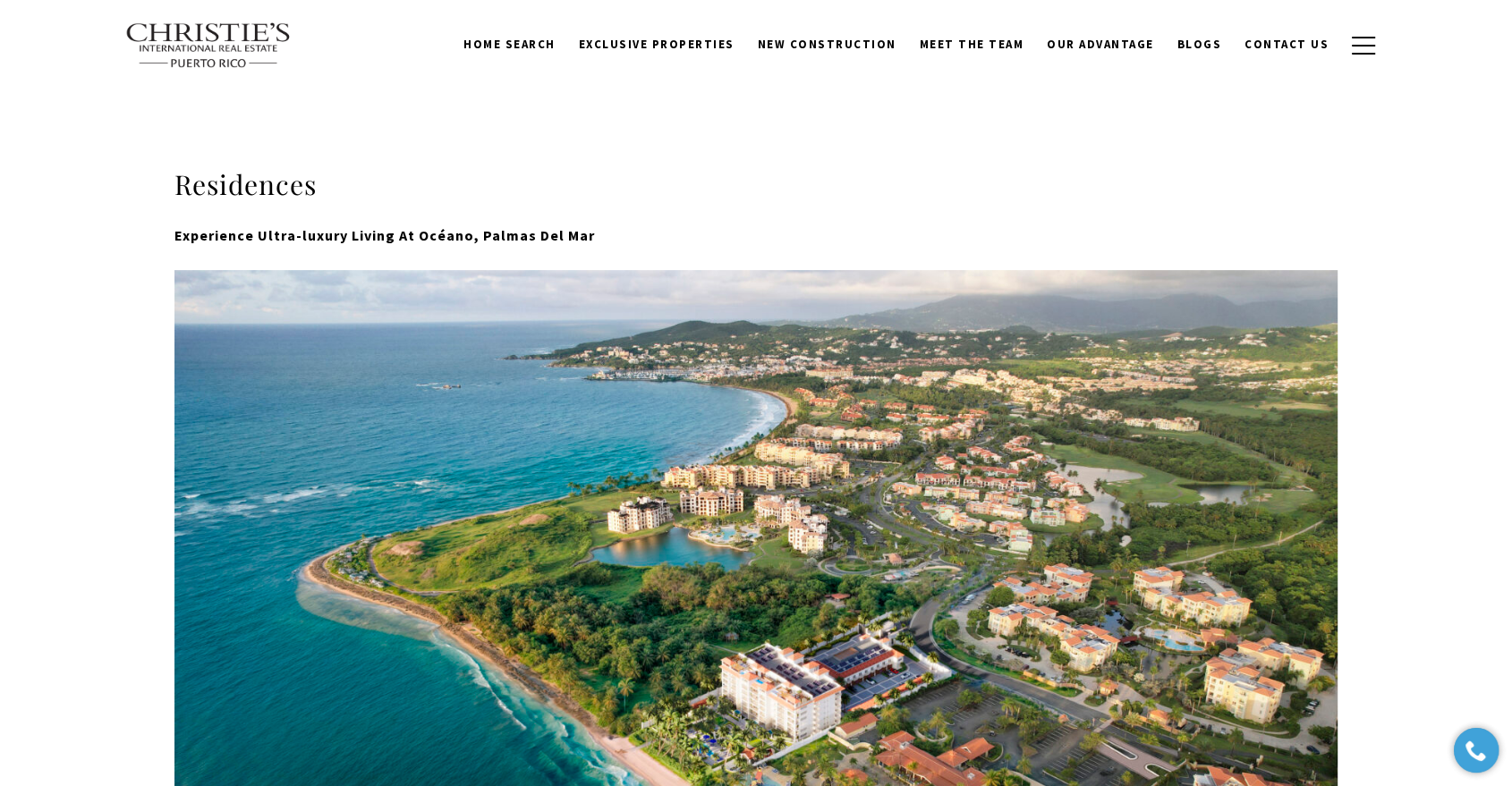
scroll to position [297, 0]
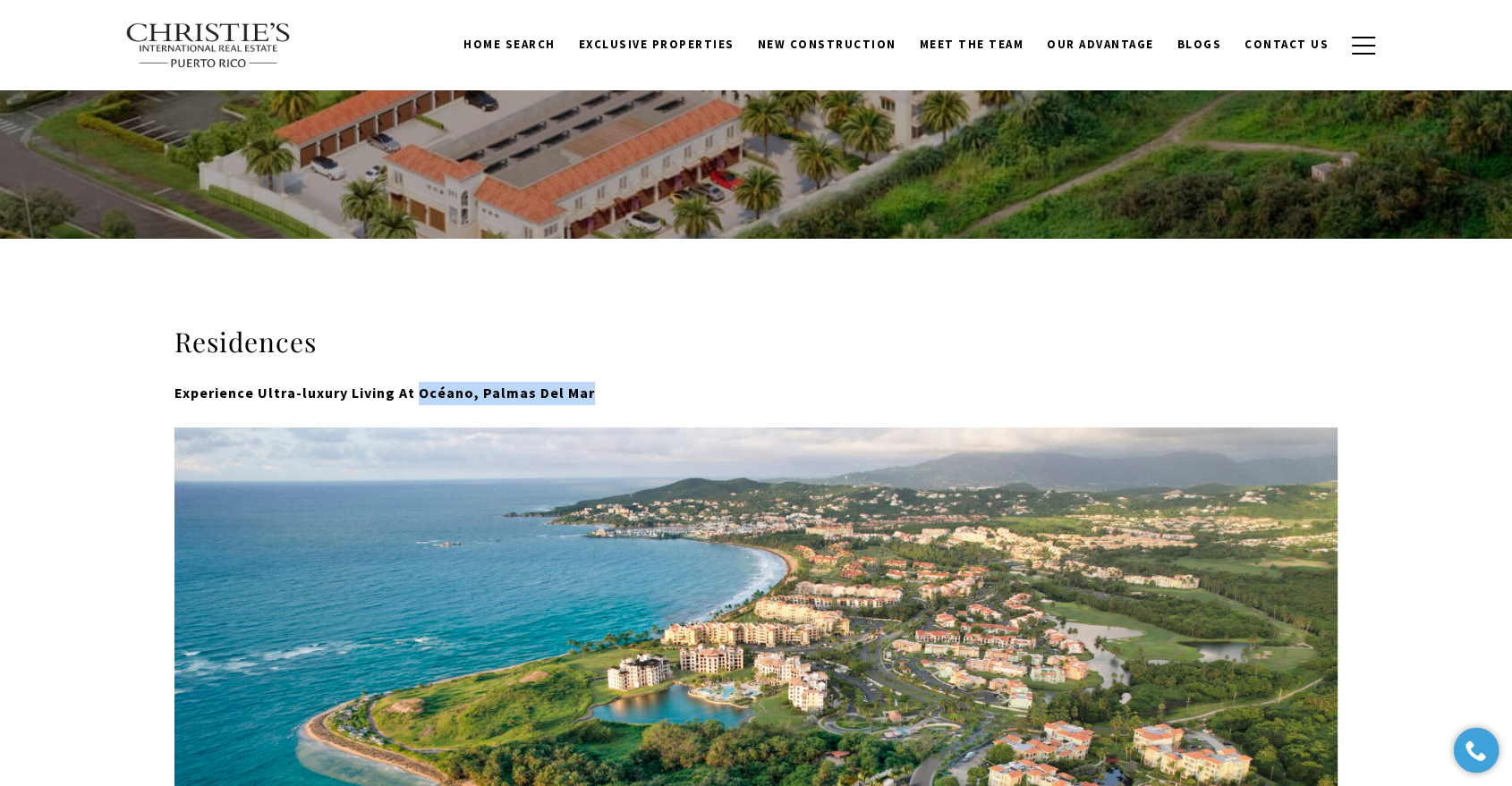
drag, startPoint x: 415, startPoint y: 392, endPoint x: 595, endPoint y: 398, distance: 180.1
click at [595, 398] on p "Experience Ultra-luxury Living At Océano, Palmas Del Mar" at bounding box center [756, 393] width 1163 height 23
copy strong "Océano, Palmas Del Mar"
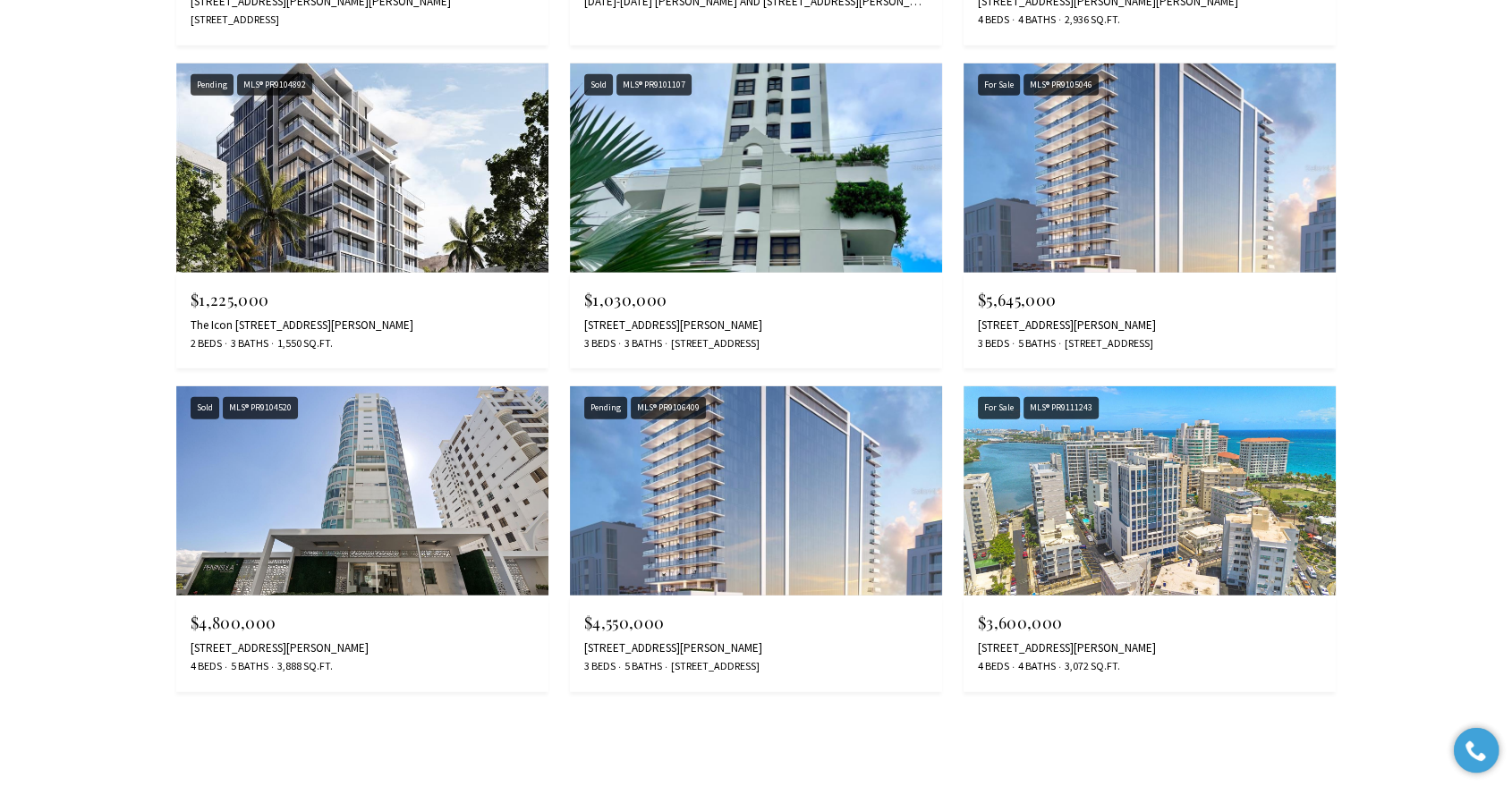
scroll to position [4967, 0]
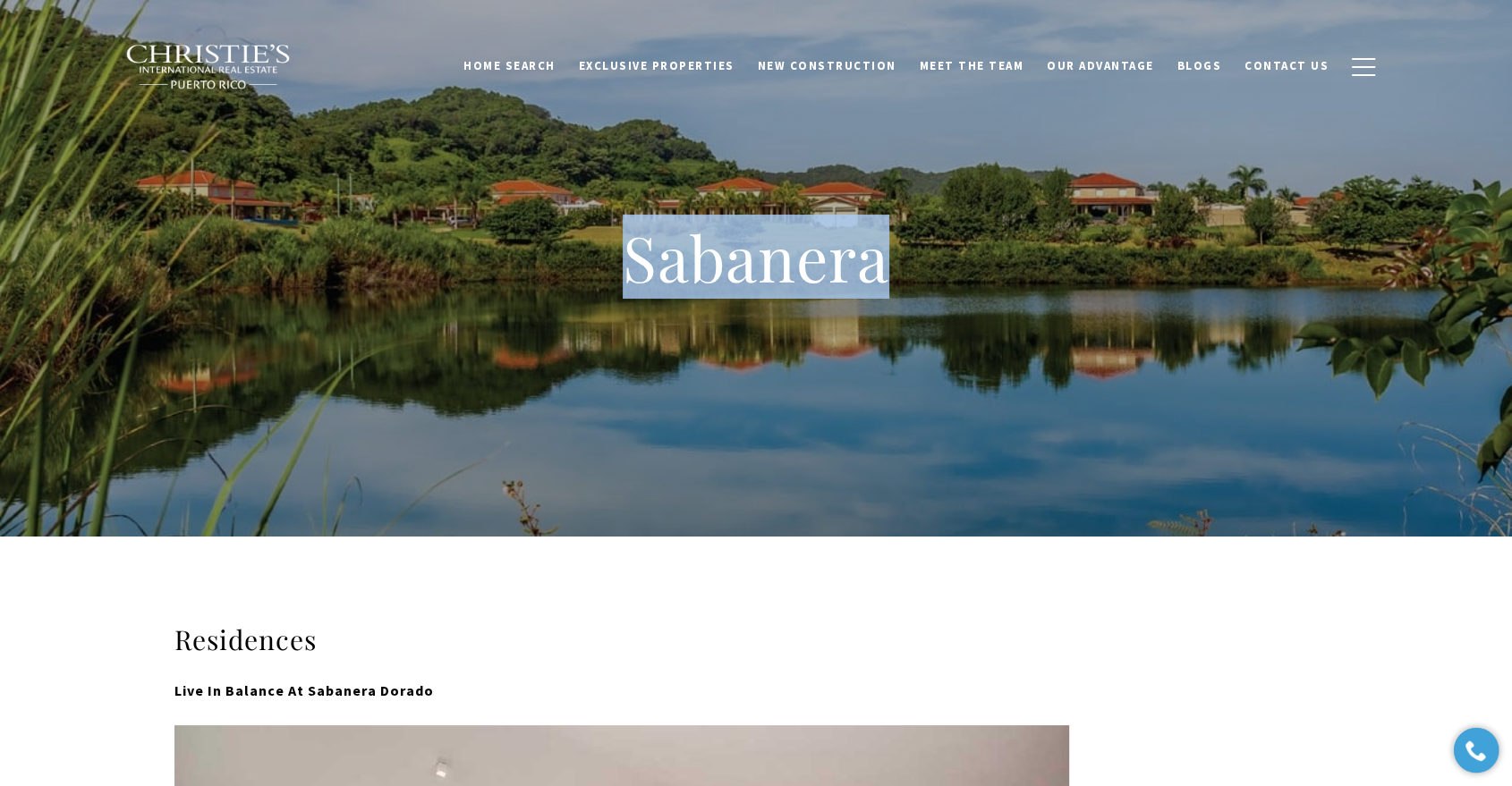
drag, startPoint x: 899, startPoint y: 264, endPoint x: 620, endPoint y: 267, distance: 279.0
click at [620, 266] on h1 "Sabanera" at bounding box center [756, 257] width 716 height 79
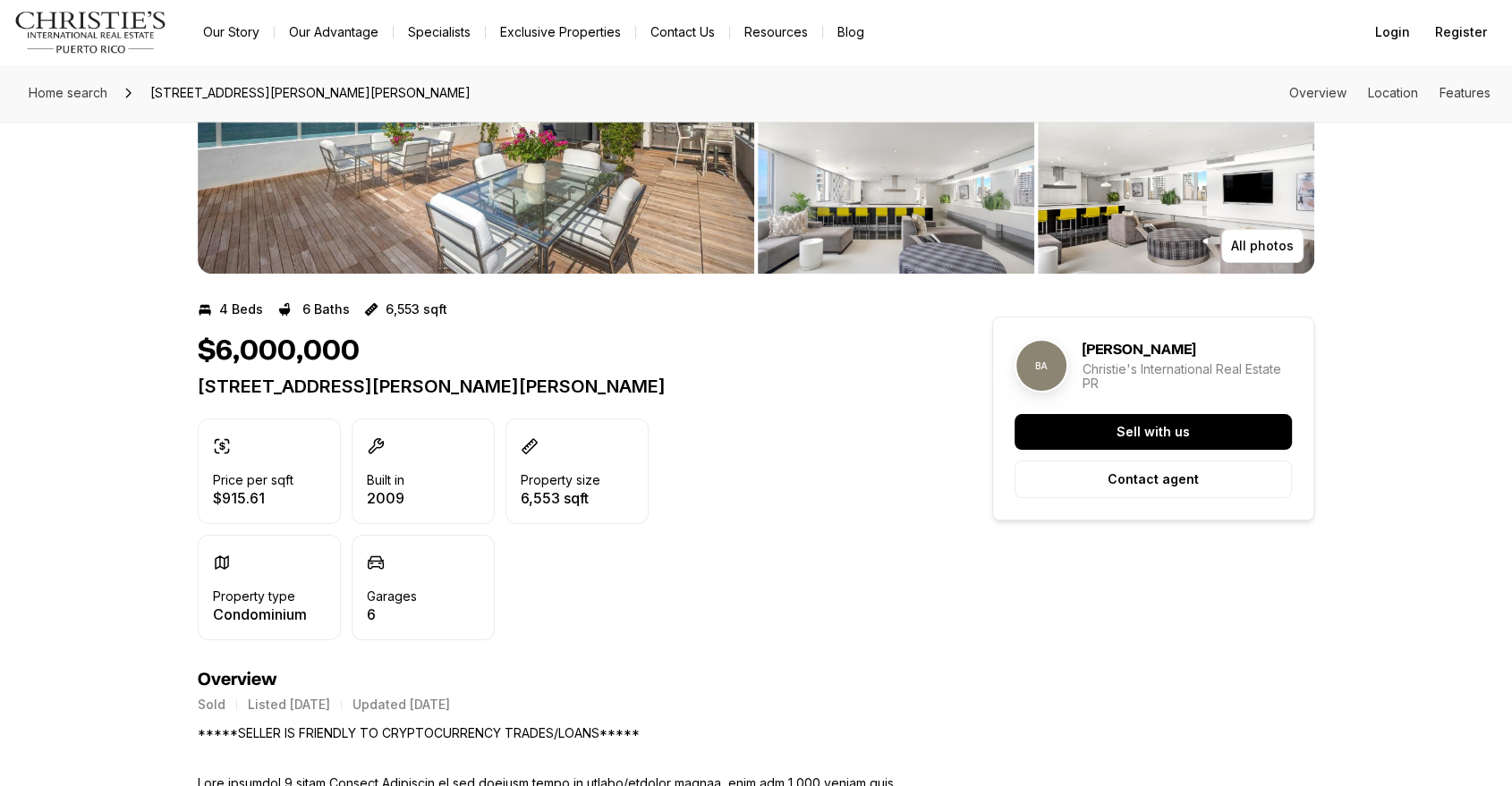
scroll to position [198, 0]
click at [463, 387] on p "8 CERVANTES ST #PH SAN JUAN PR, 00907" at bounding box center [562, 386] width 730 height 22
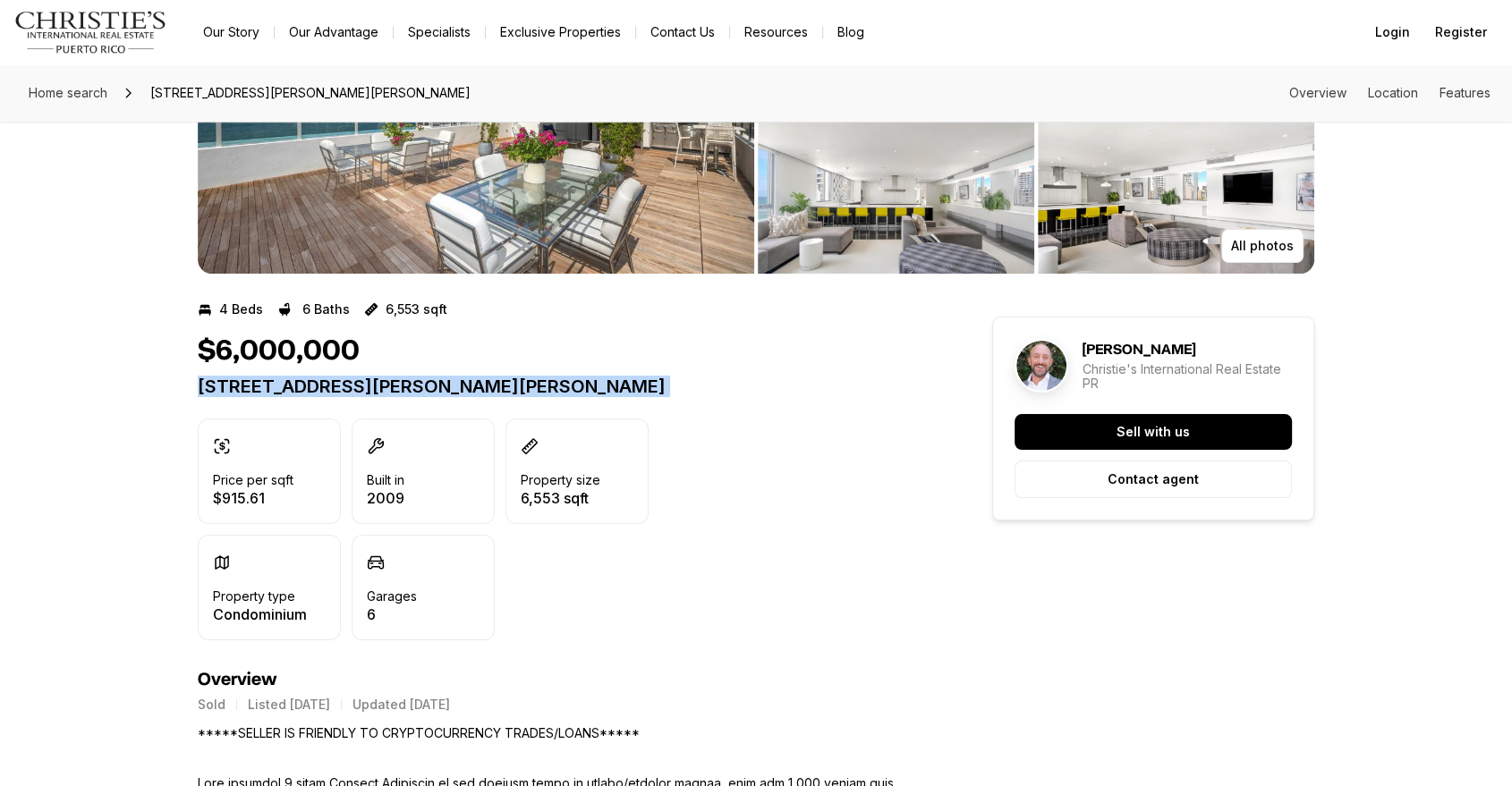
click at [463, 387] on p "8 CERVANTES ST #PH SAN JUAN PR, 00907" at bounding box center [562, 386] width 730 height 22
copy div "8 CERVANTES ST #PH SAN JUAN PR, 00907"
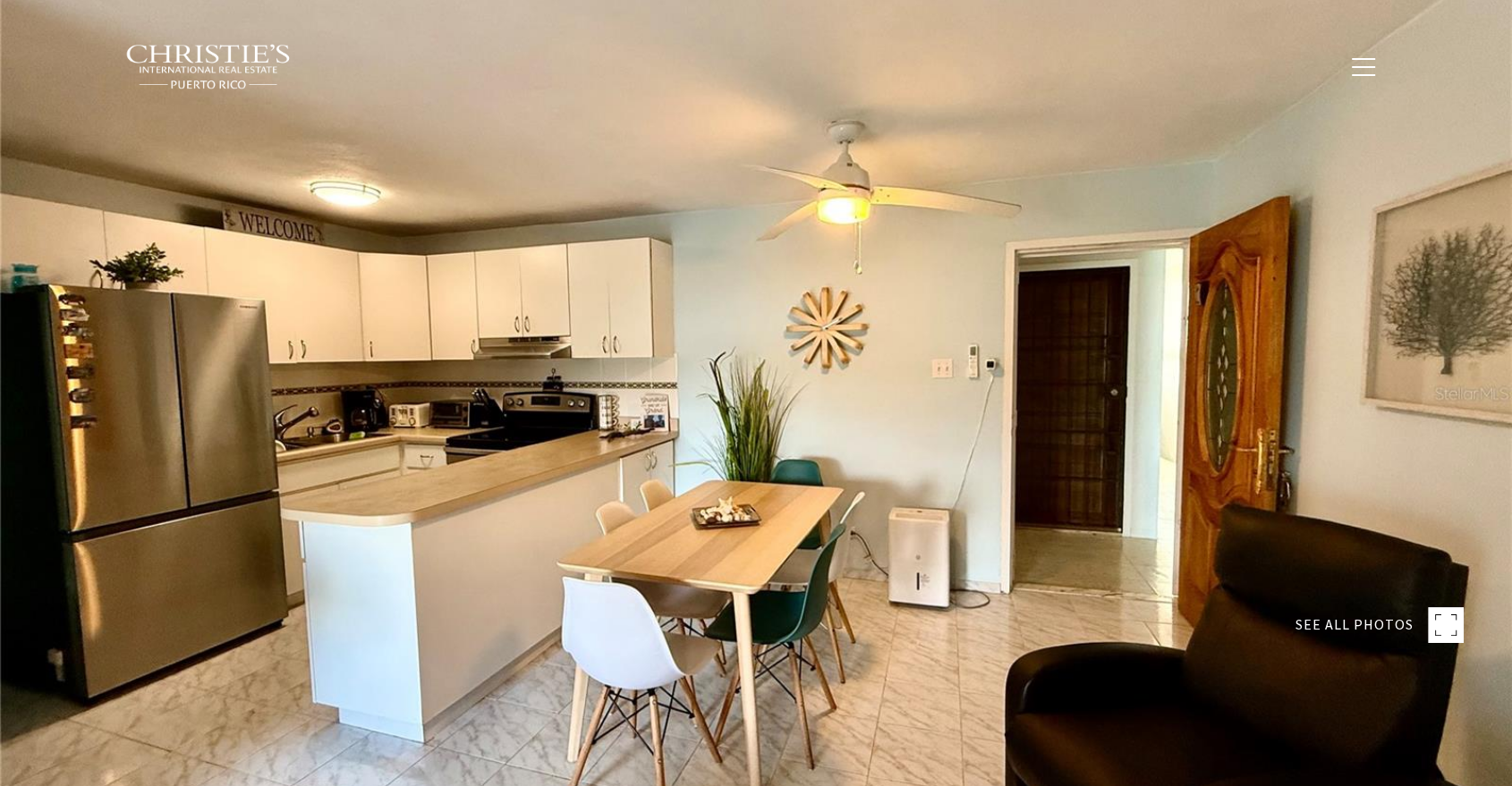
type input "********"
type input "*******"
type input "***"
type input "**********"
type input "**"
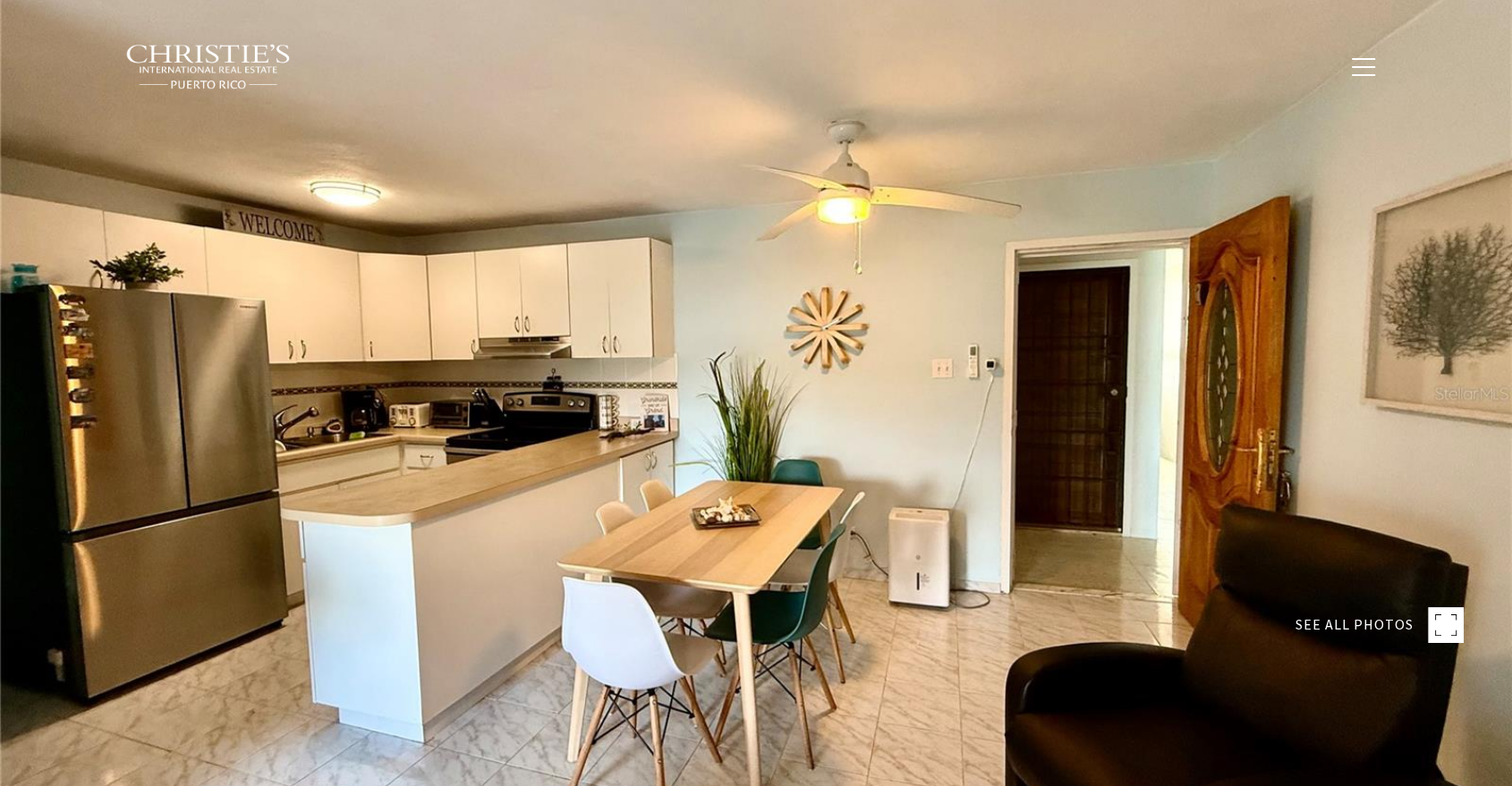
type input "**********"
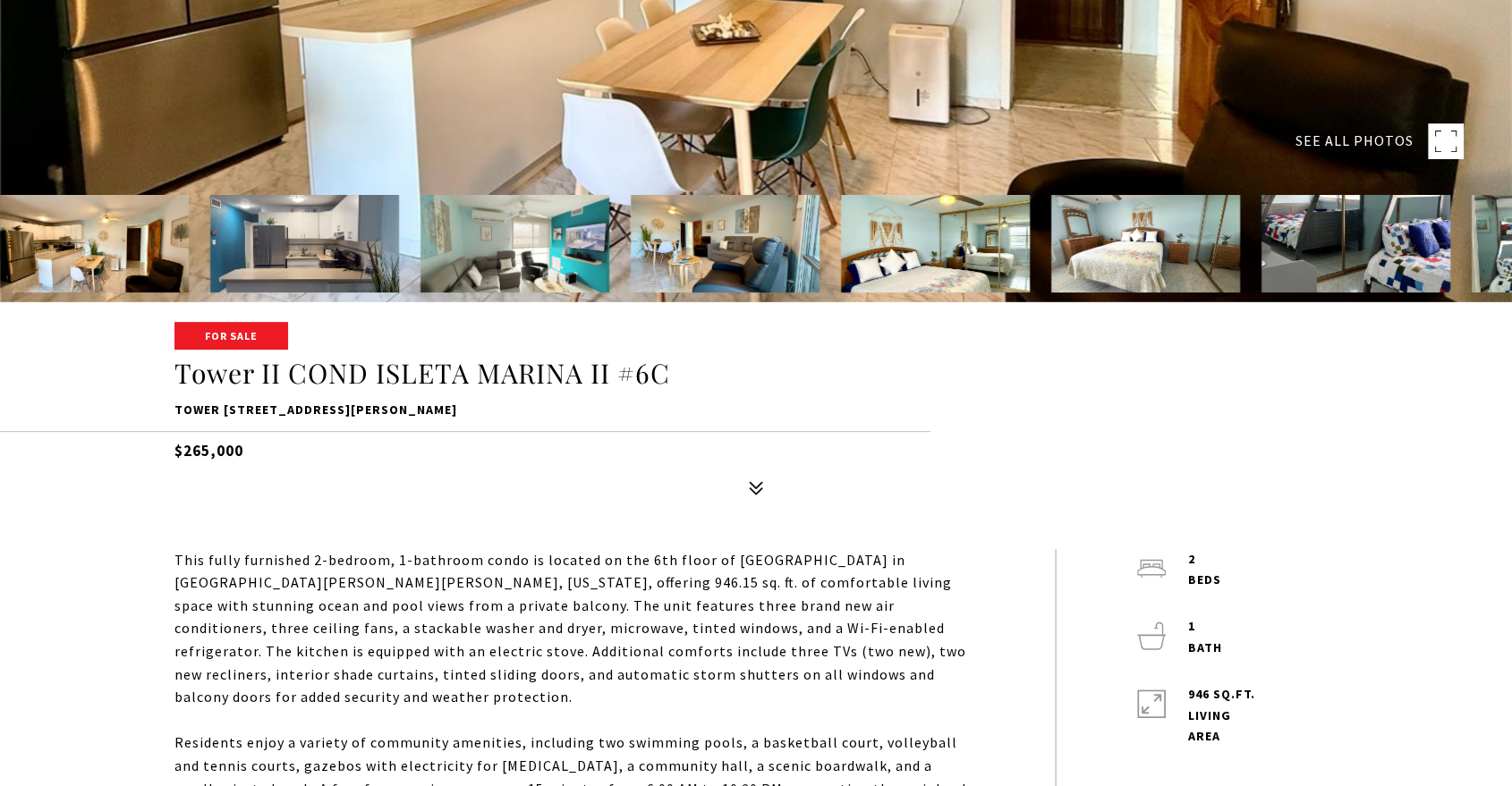
scroll to position [694, 0]
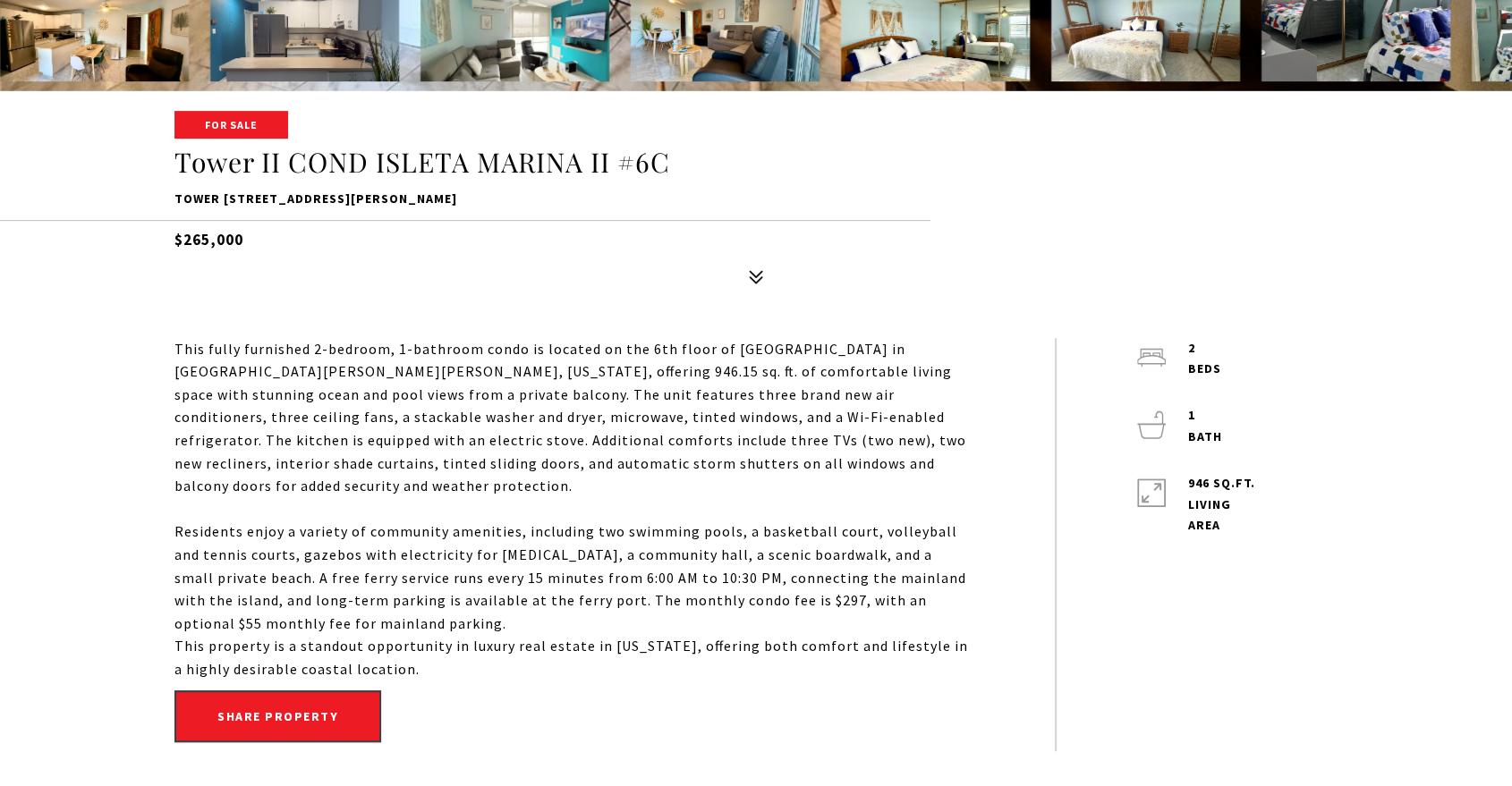
click at [399, 198] on p "Tower [STREET_ADDRESS][PERSON_NAME]" at bounding box center [756, 200] width 1163 height 22
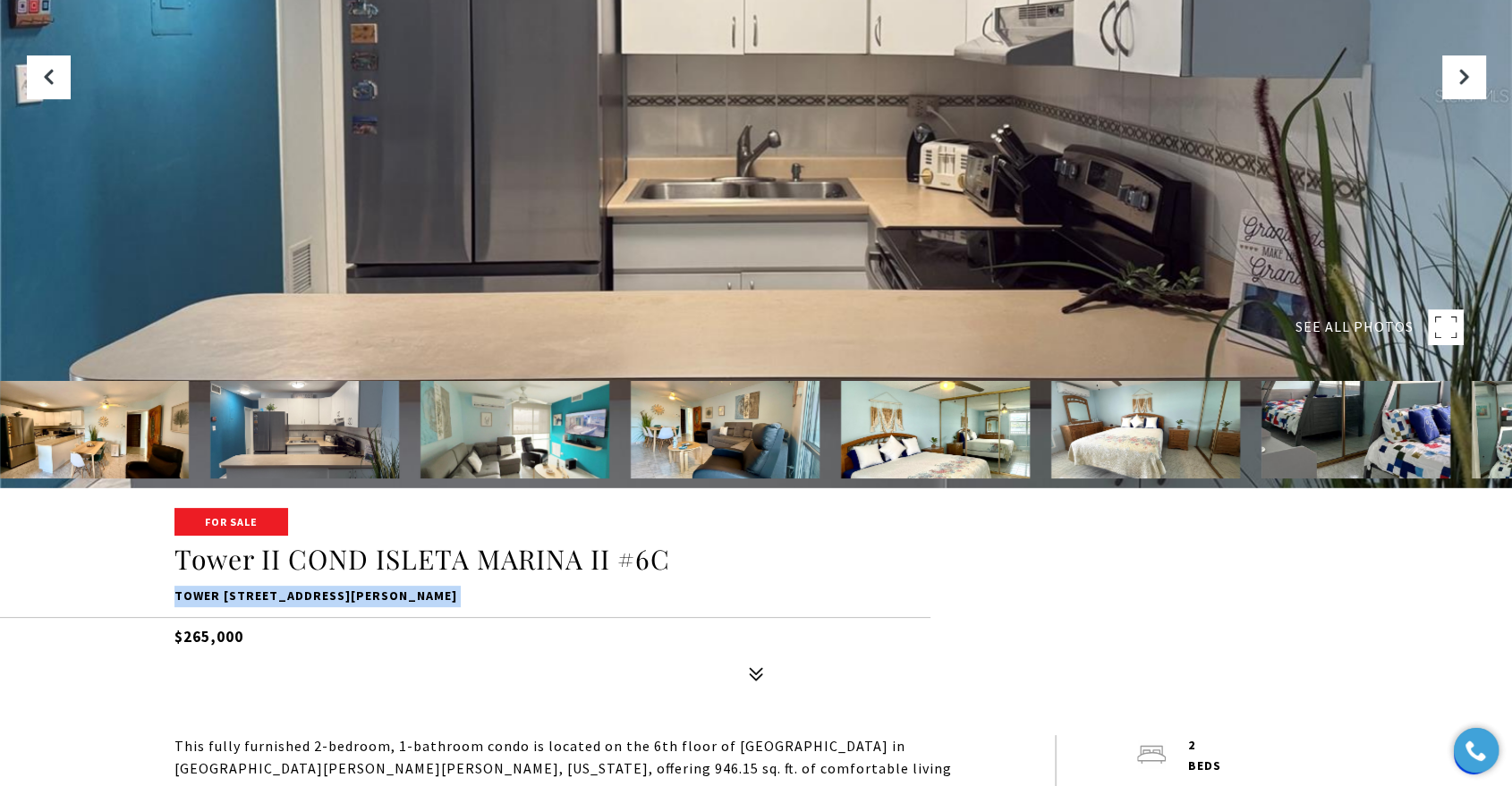
scroll to position [496, 0]
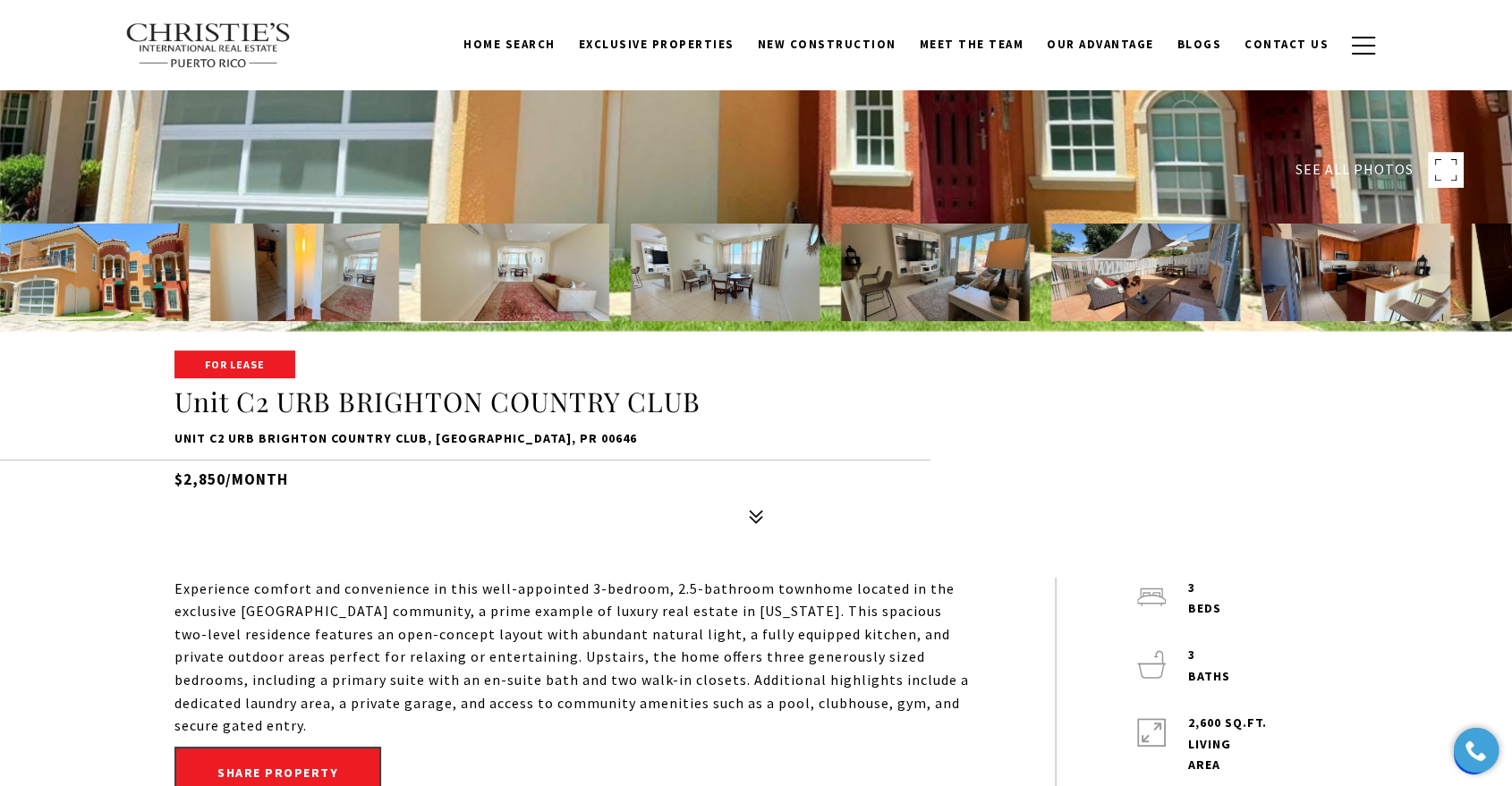
scroll to position [445, 0]
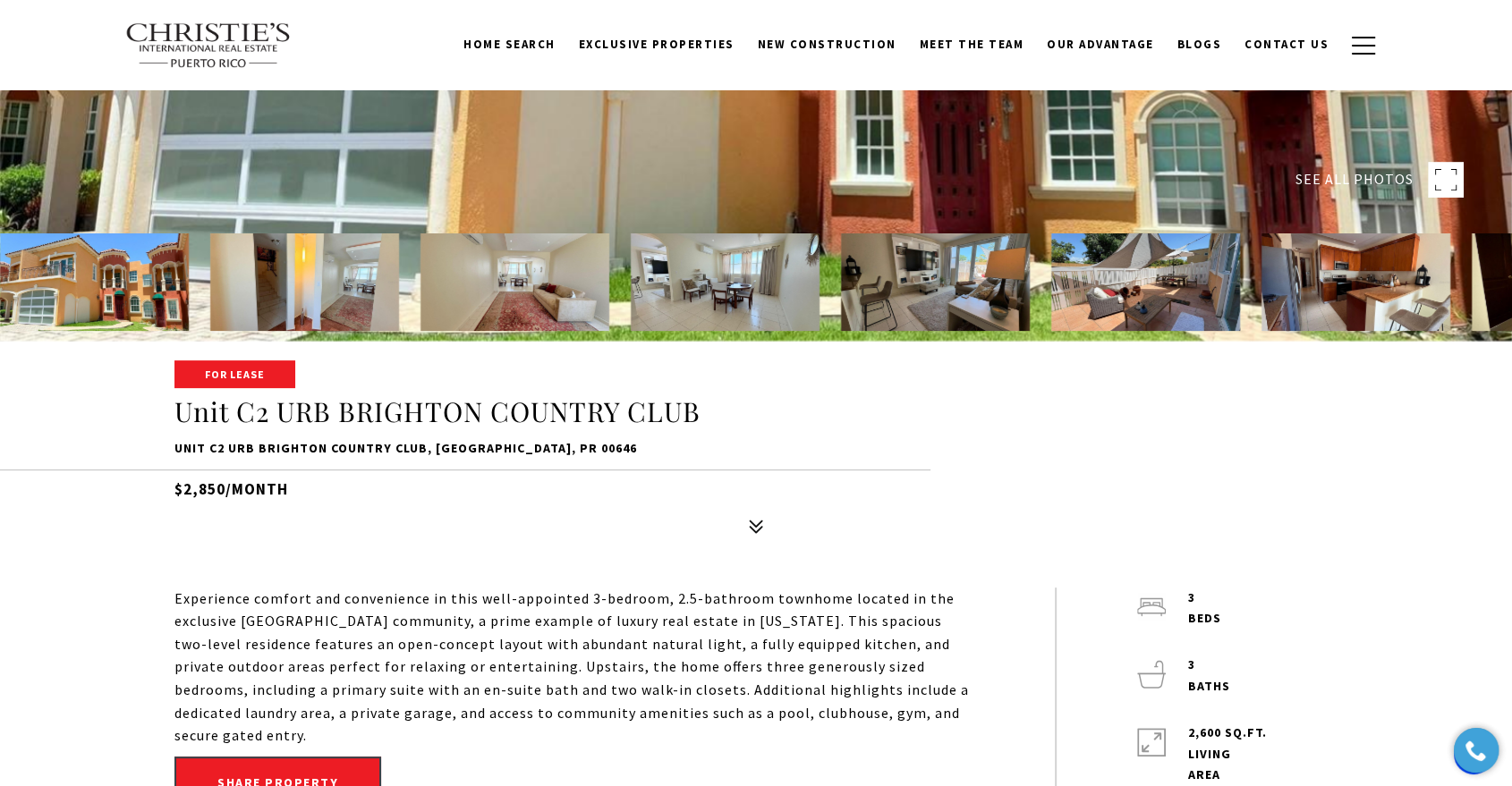
click at [457, 450] on p "Unit C2 URB BRIGHTON COUNTRY CLUB, DORADO, PR 00646" at bounding box center [756, 449] width 1163 height 22
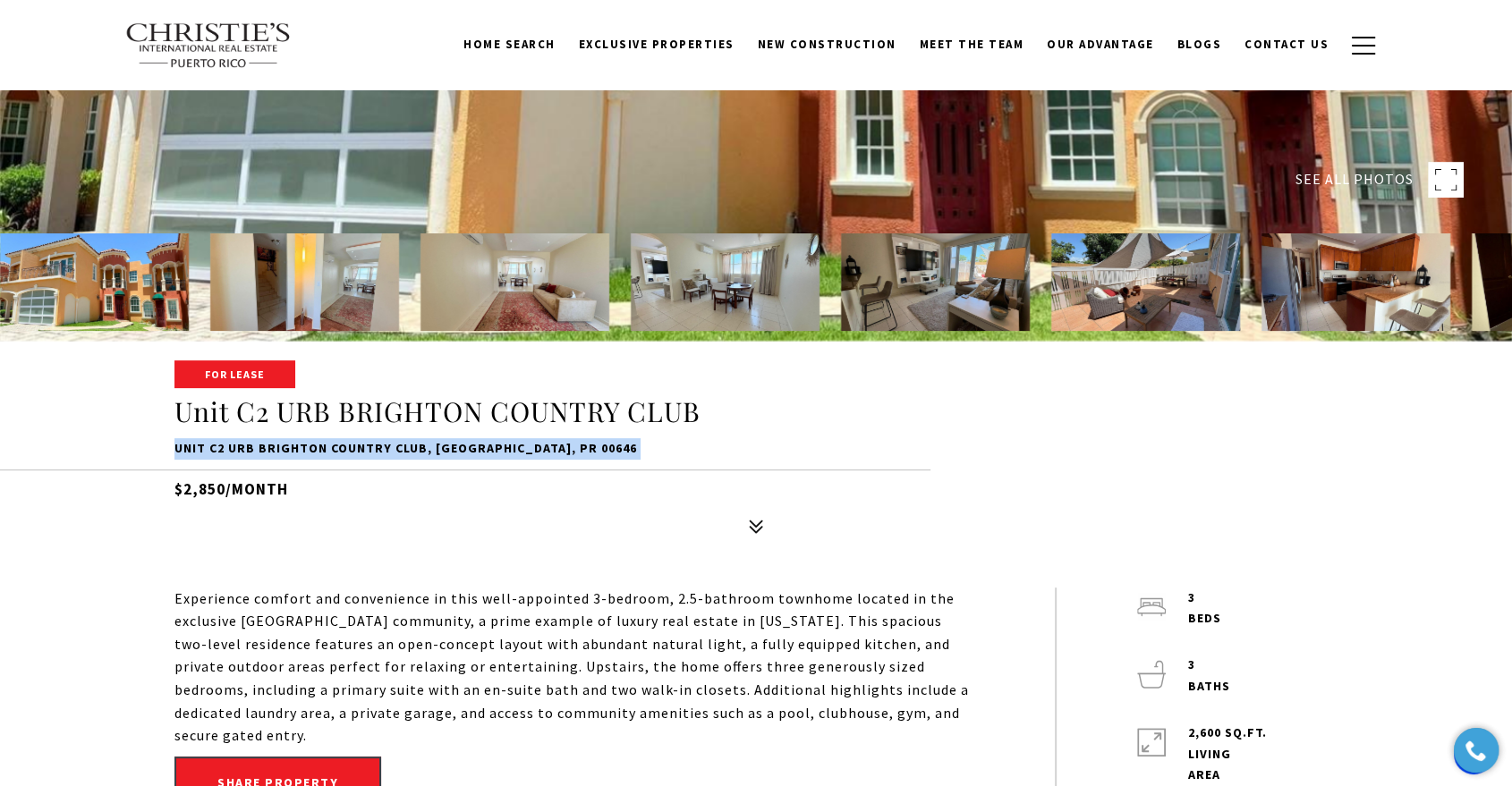
click at [457, 450] on p "Unit C2 URB BRIGHTON COUNTRY CLUB, DORADO, PR 00646" at bounding box center [756, 449] width 1163 height 22
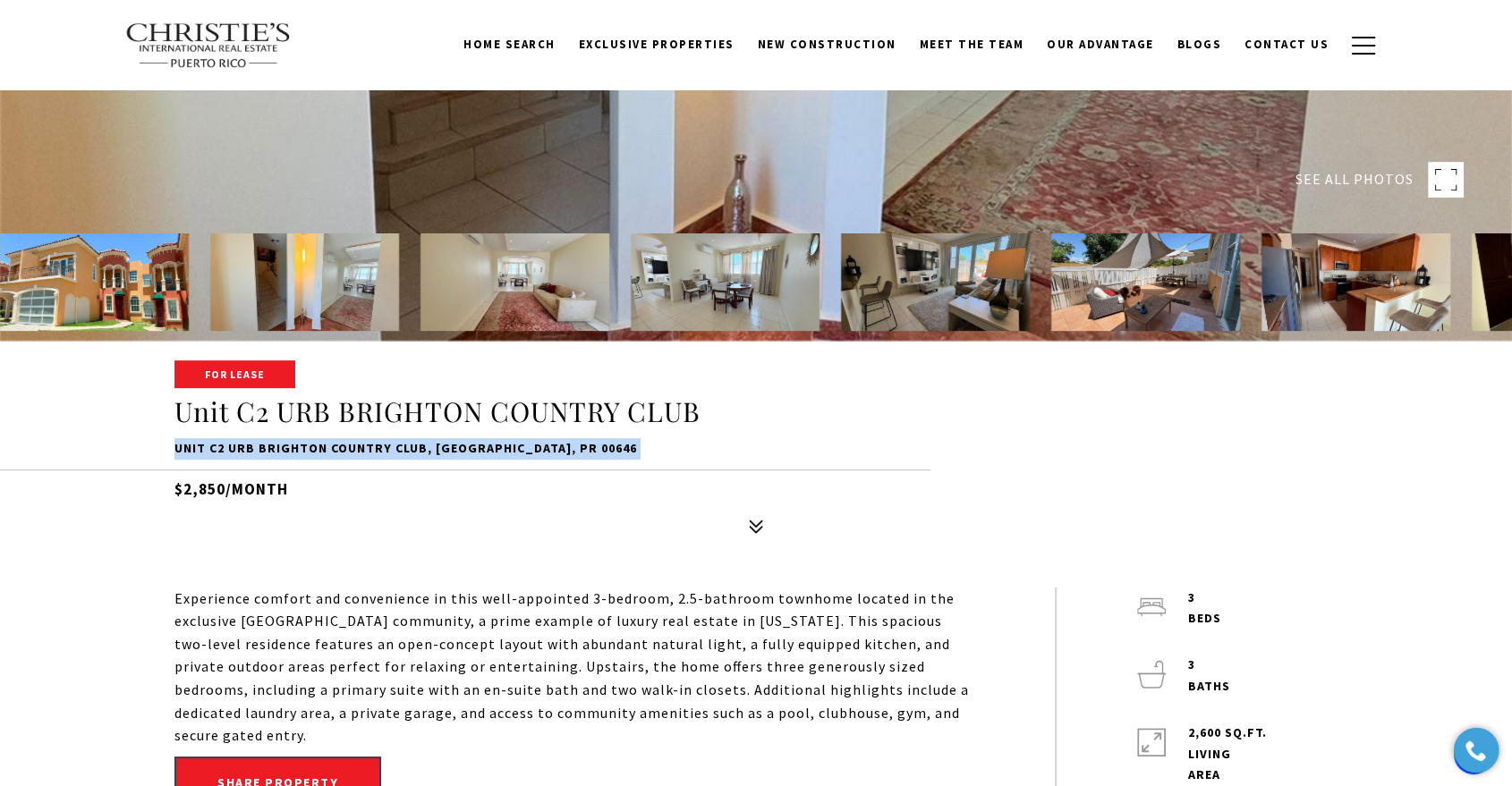
copy div "Unit C2 URB BRIGHTON COUNTRY CLUB, DORADO, PR 00646"
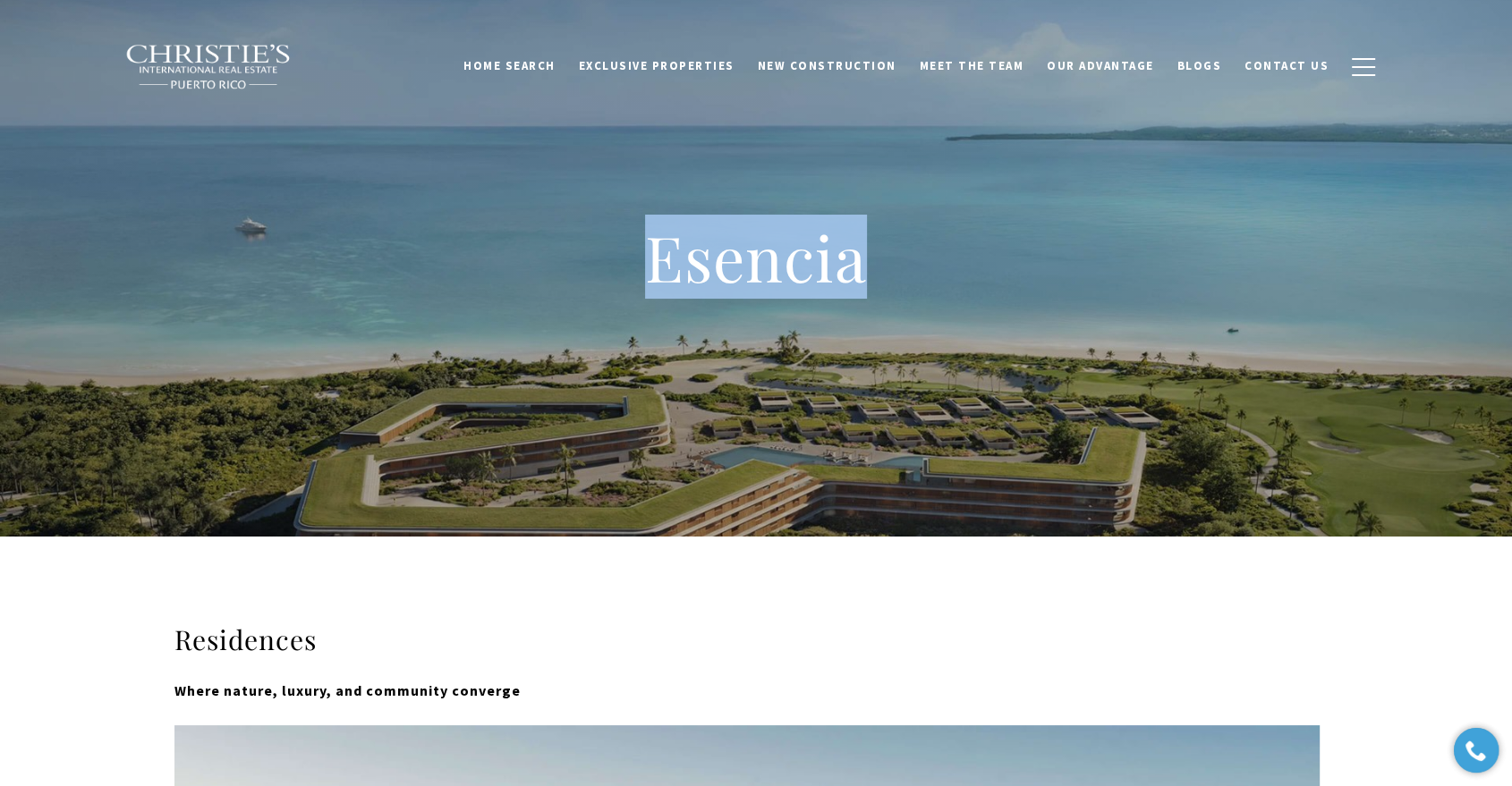
drag, startPoint x: 657, startPoint y: 243, endPoint x: 853, endPoint y: 269, distance: 197.7
click at [856, 264] on h1 "Esencia" at bounding box center [756, 257] width 716 height 79
copy h1 "Esencia"
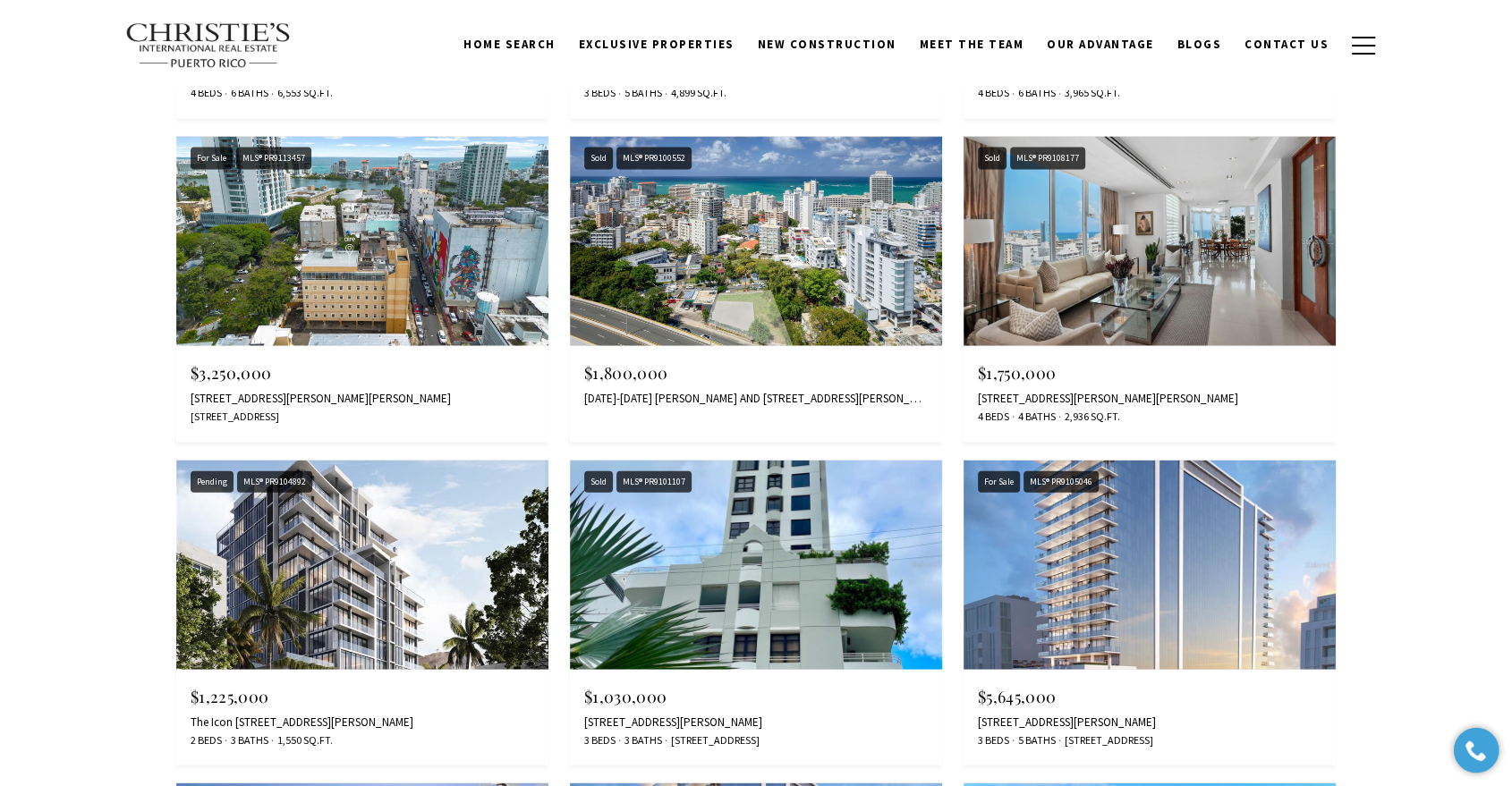
scroll to position [3874, 0]
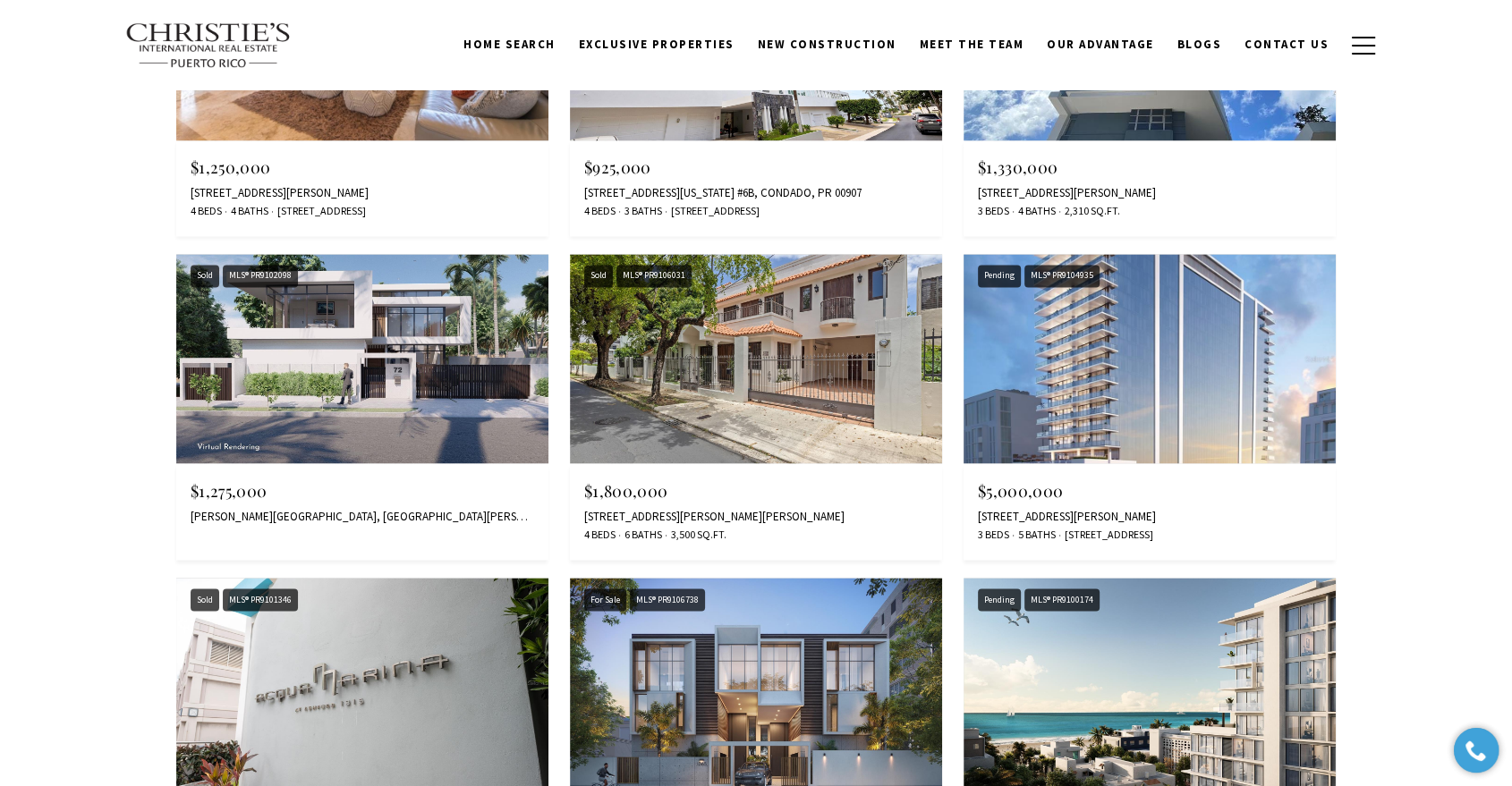
scroll to position [2781, 0]
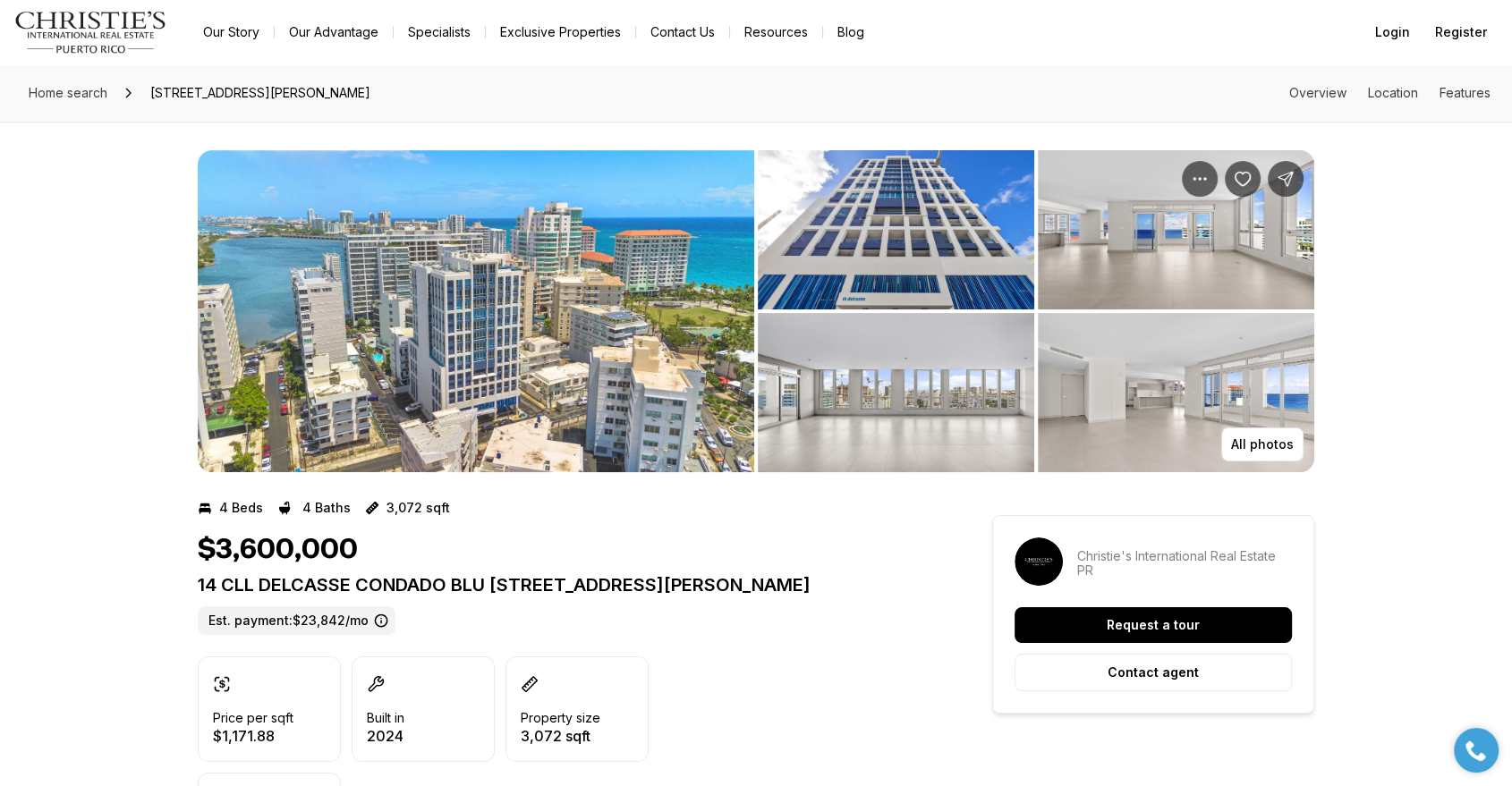
scroll to position [198, 0]
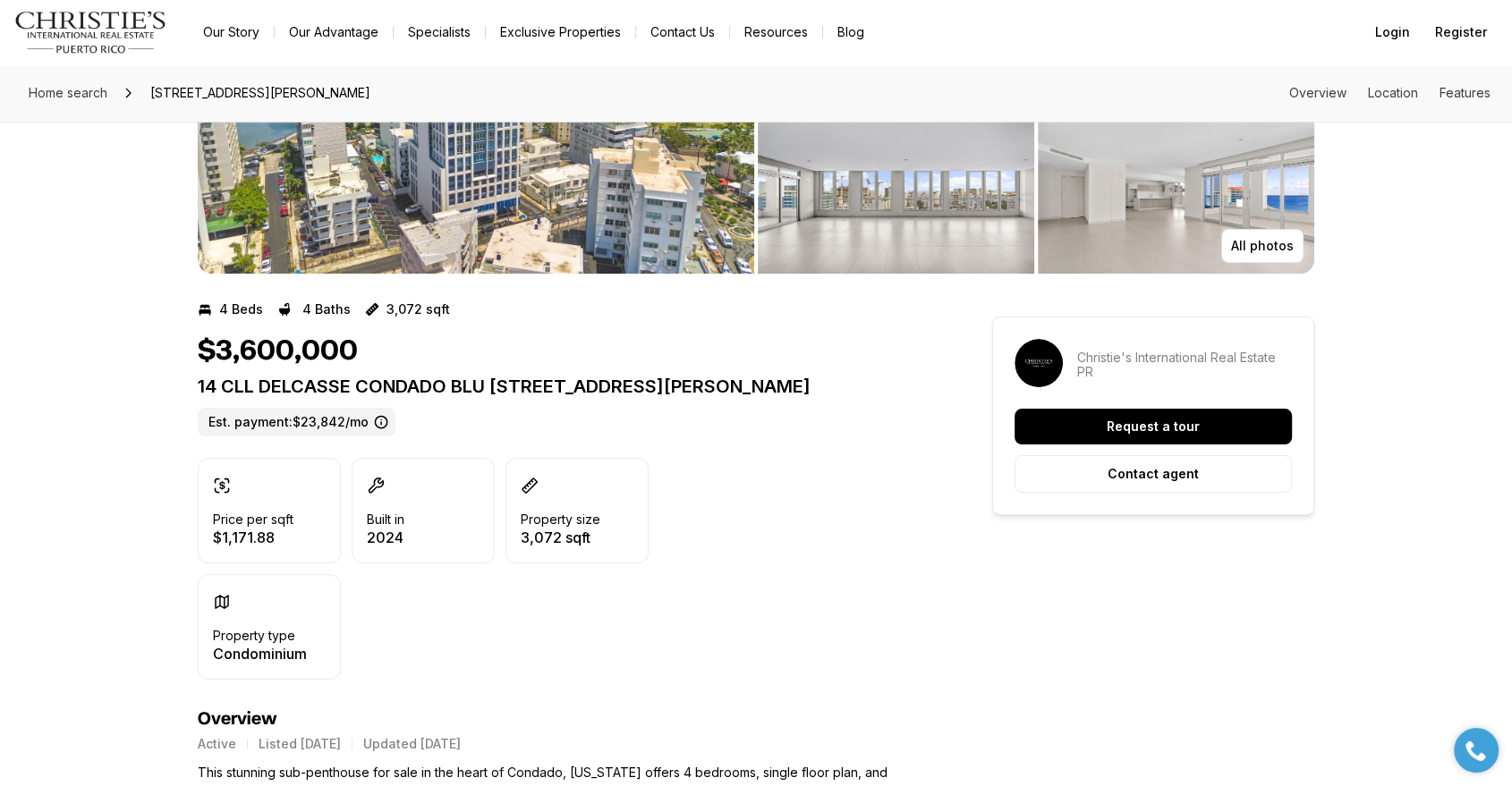
click at [459, 378] on p "14 CLL DELCASSE CONDADO BLU [STREET_ADDRESS][PERSON_NAME]" at bounding box center [562, 386] width 730 height 22
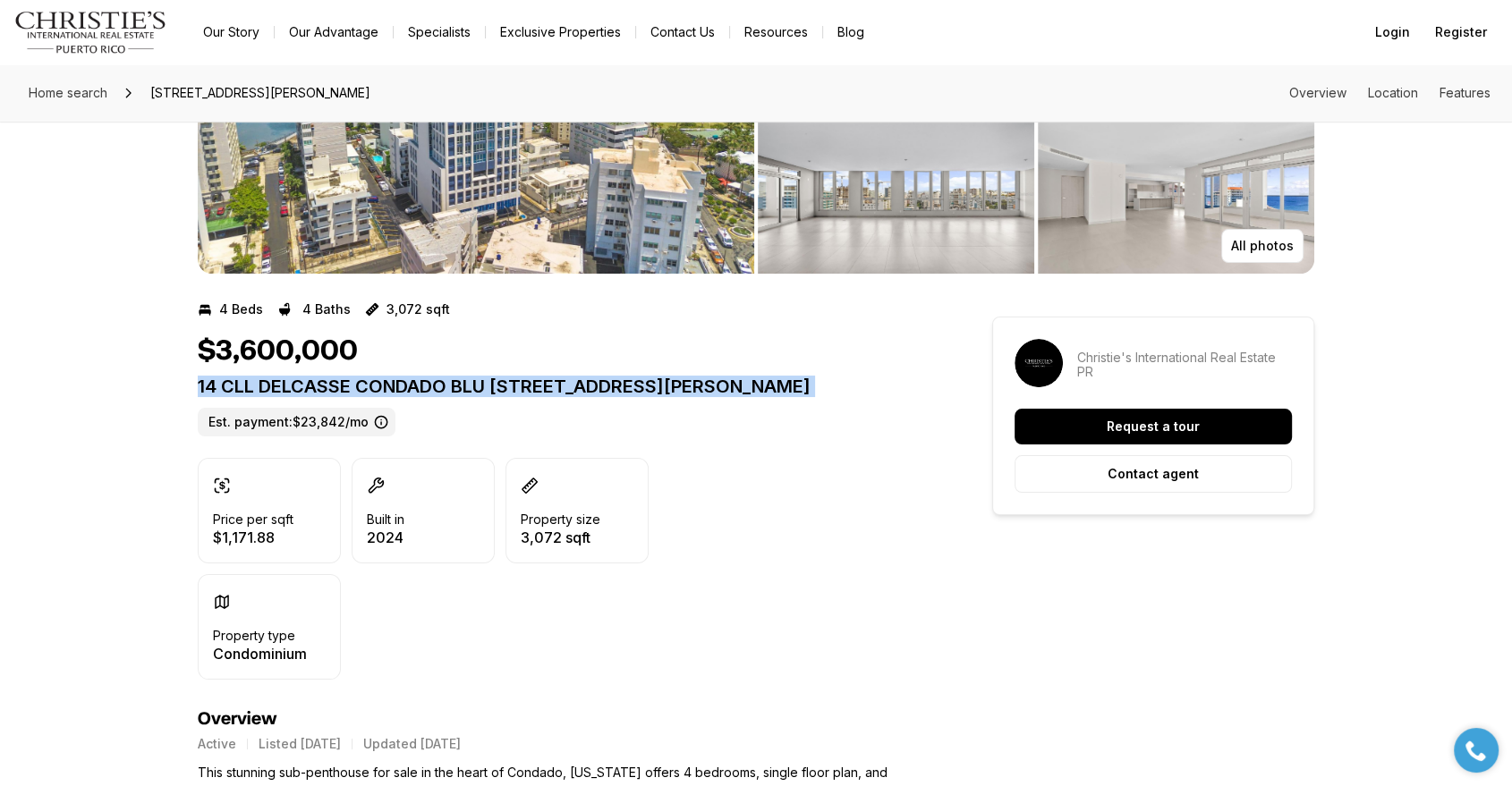
click at [459, 378] on p "14 CLL DELCASSE CONDADO BLU [STREET_ADDRESS][PERSON_NAME]" at bounding box center [562, 386] width 730 height 22
copy p "14 CLL DELCASSE CONDADO BLU [STREET_ADDRESS][PERSON_NAME]"
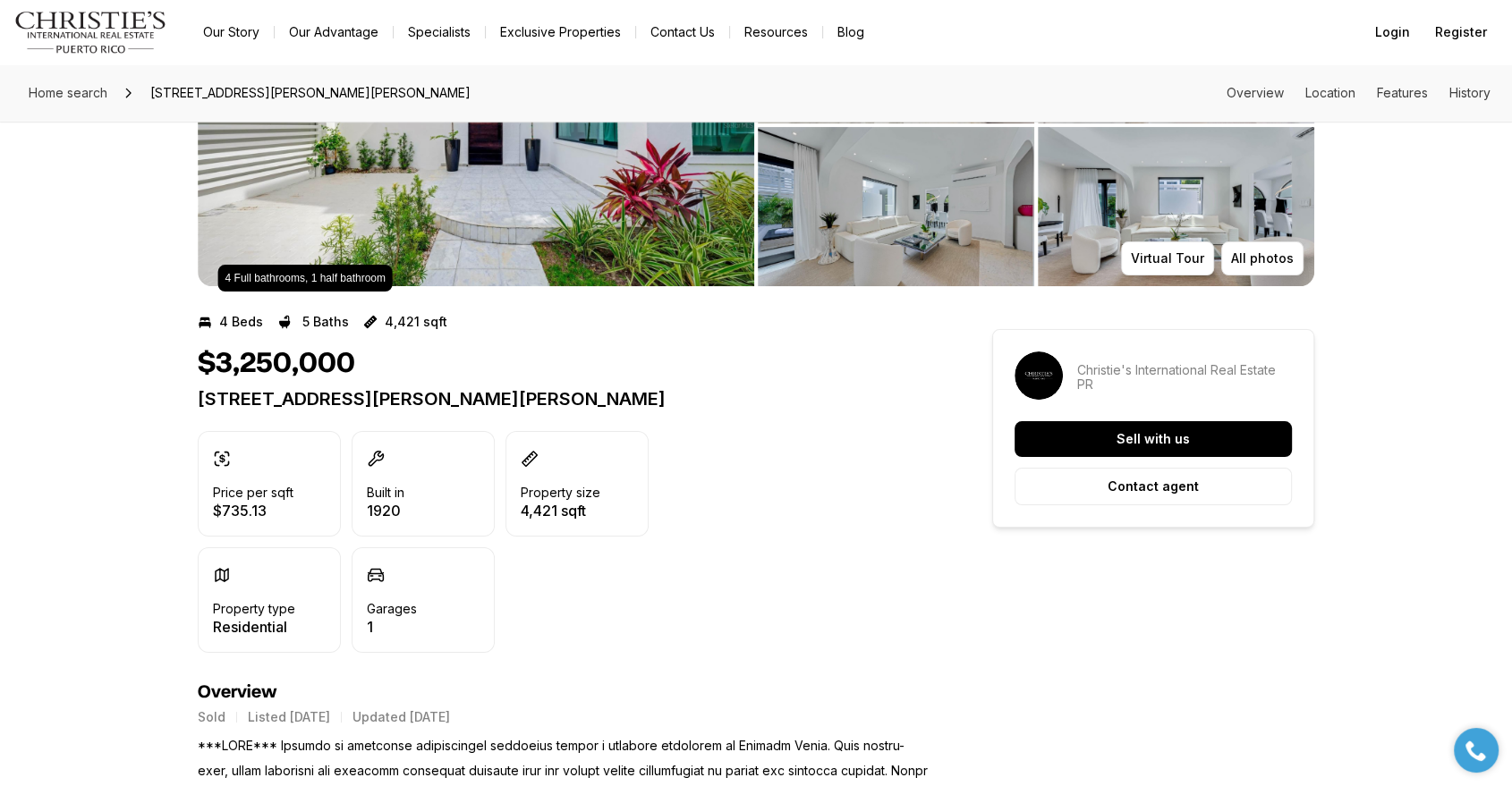
scroll to position [198, 0]
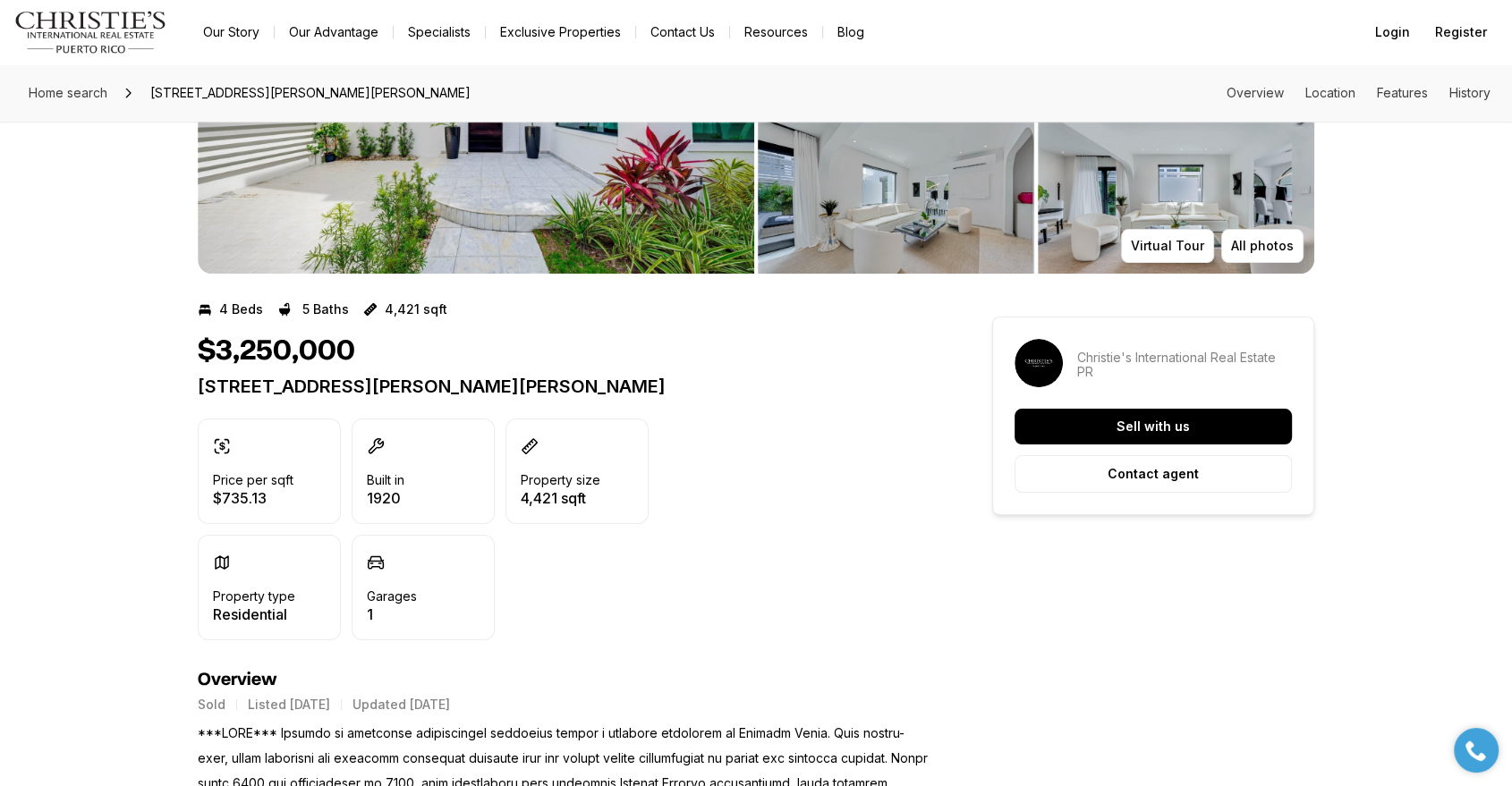
click at [435, 392] on p "1216 LUCHETTI ST SAN JUAN PR, 00907" at bounding box center [562, 386] width 730 height 22
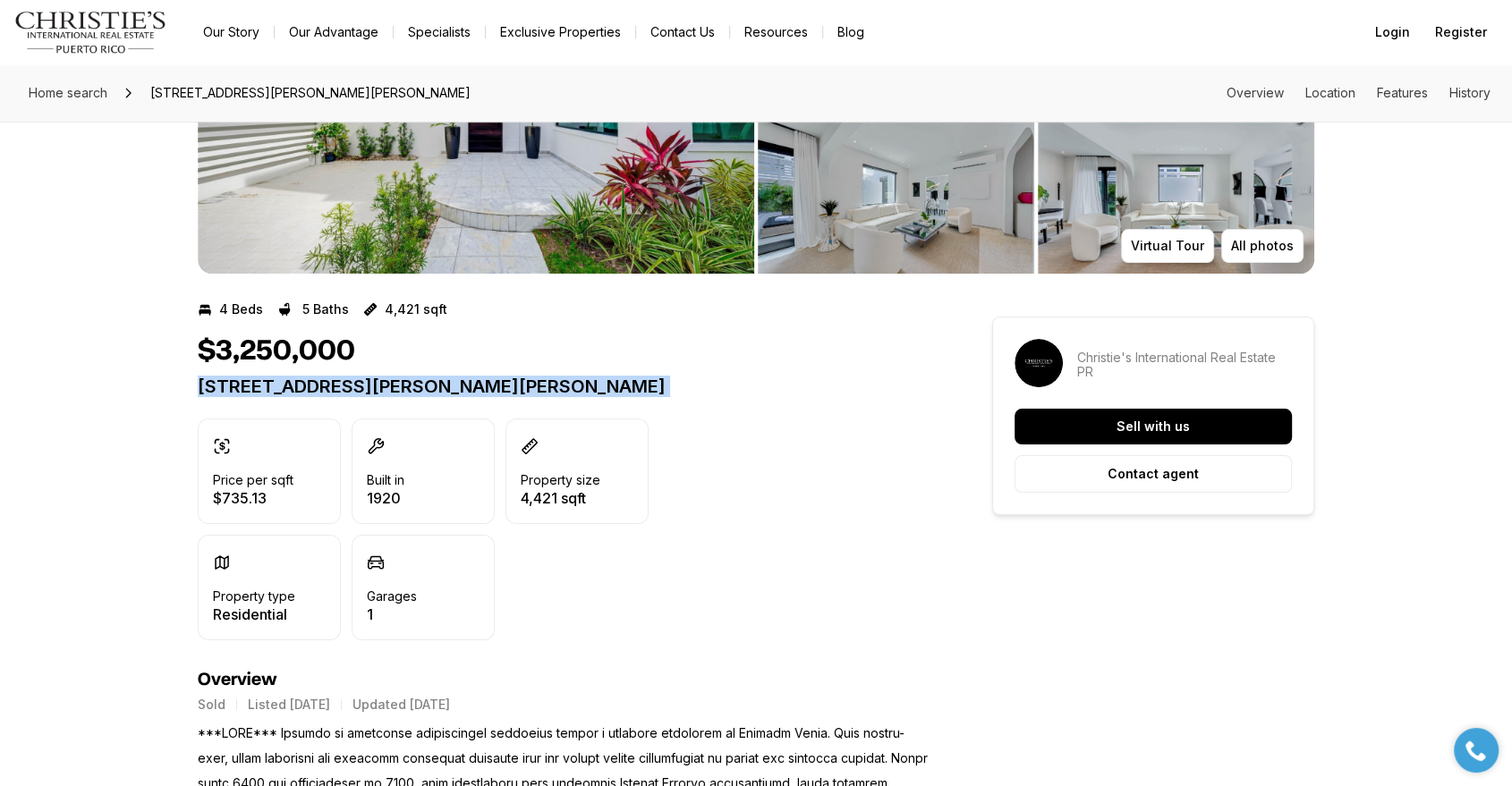
click at [435, 392] on p "1216 LUCHETTI ST SAN JUAN PR, 00907" at bounding box center [562, 386] width 730 height 22
copy div "1216 LUCHETTI ST SAN JUAN PR, 00907"
click at [785, 374] on div "$3,250,000 1216 LUCHETTI ST SAN JUAN PR, 00907" at bounding box center [562, 365] width 730 height 63
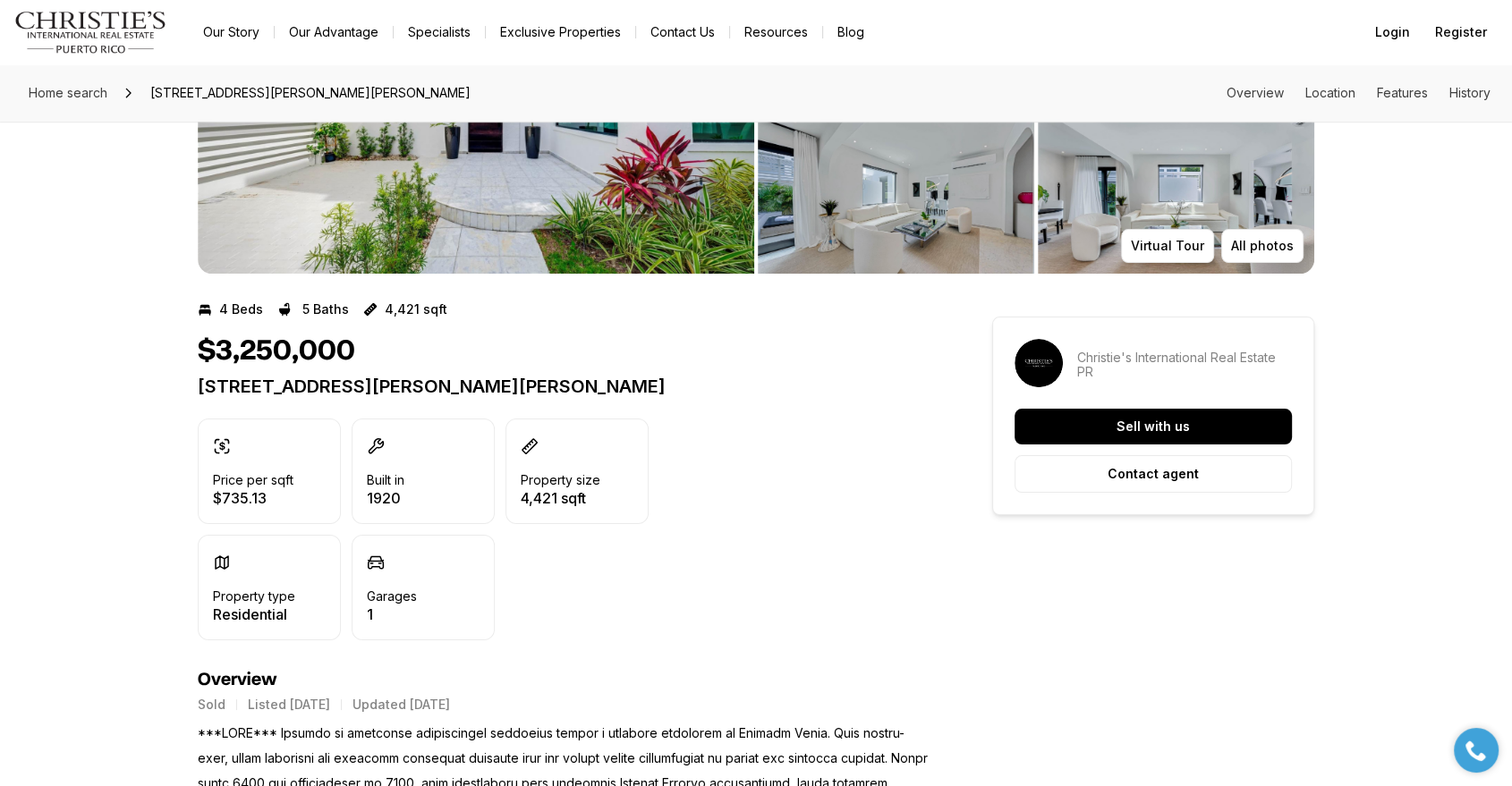
click at [418, 375] on p "1216 LUCHETTI ST SAN JUAN PR, 00907" at bounding box center [562, 386] width 730 height 22
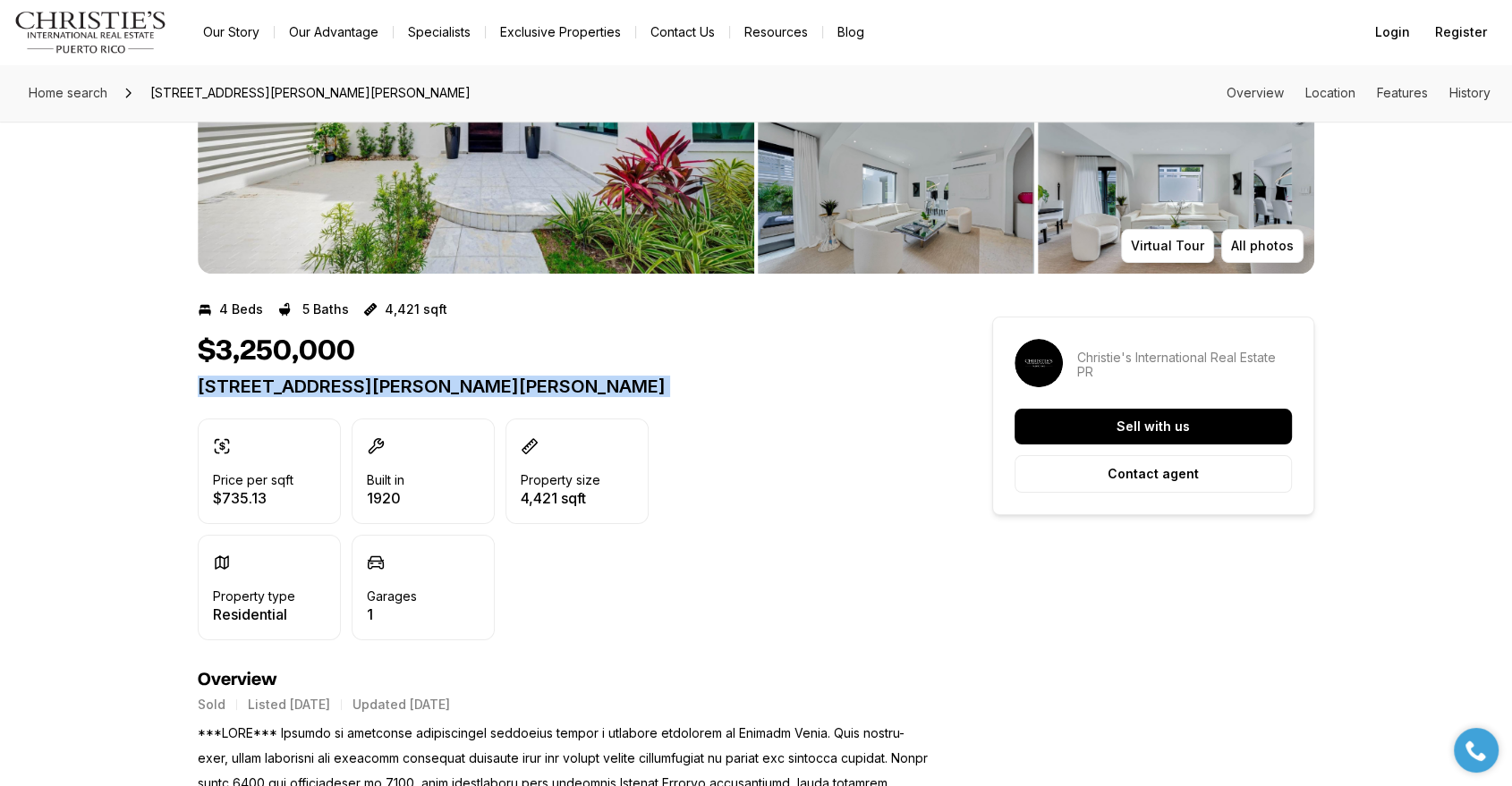
click at [418, 375] on p "1216 LUCHETTI ST SAN JUAN PR, 00907" at bounding box center [562, 386] width 730 height 22
copy div "1216 LUCHETTI ST SAN JUAN PR, 00907"
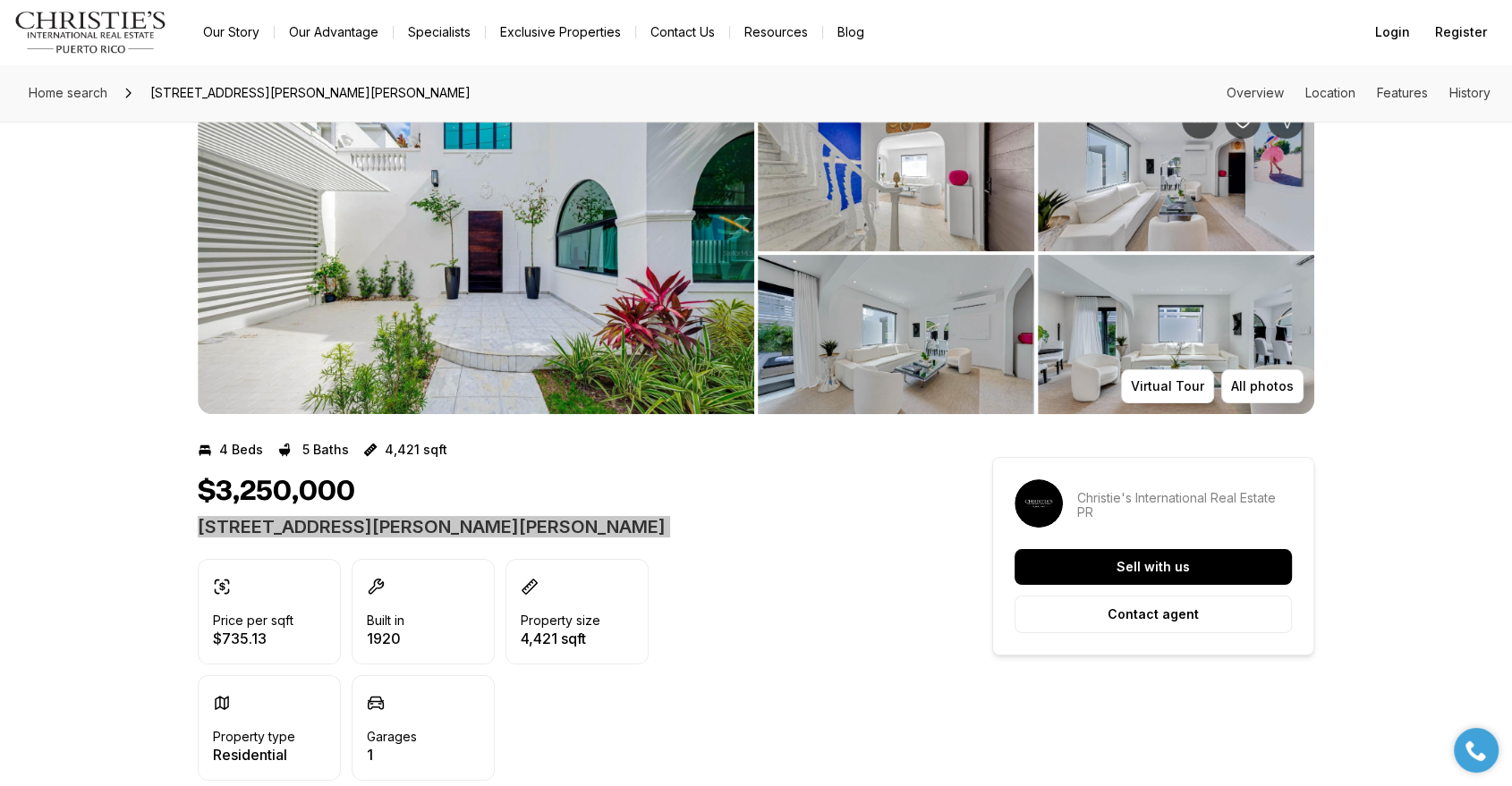
scroll to position [0, 0]
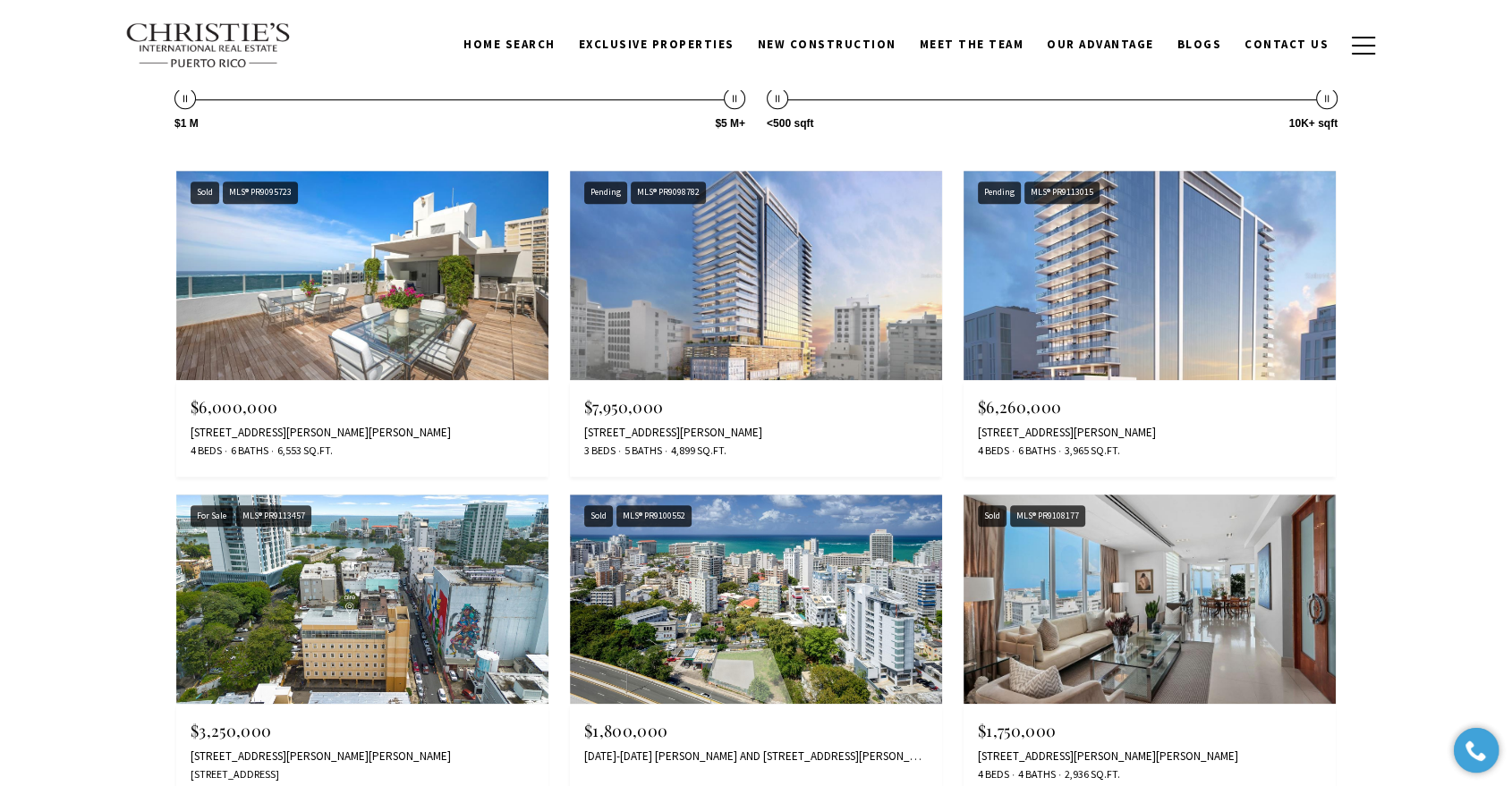
scroll to position [1390, 0]
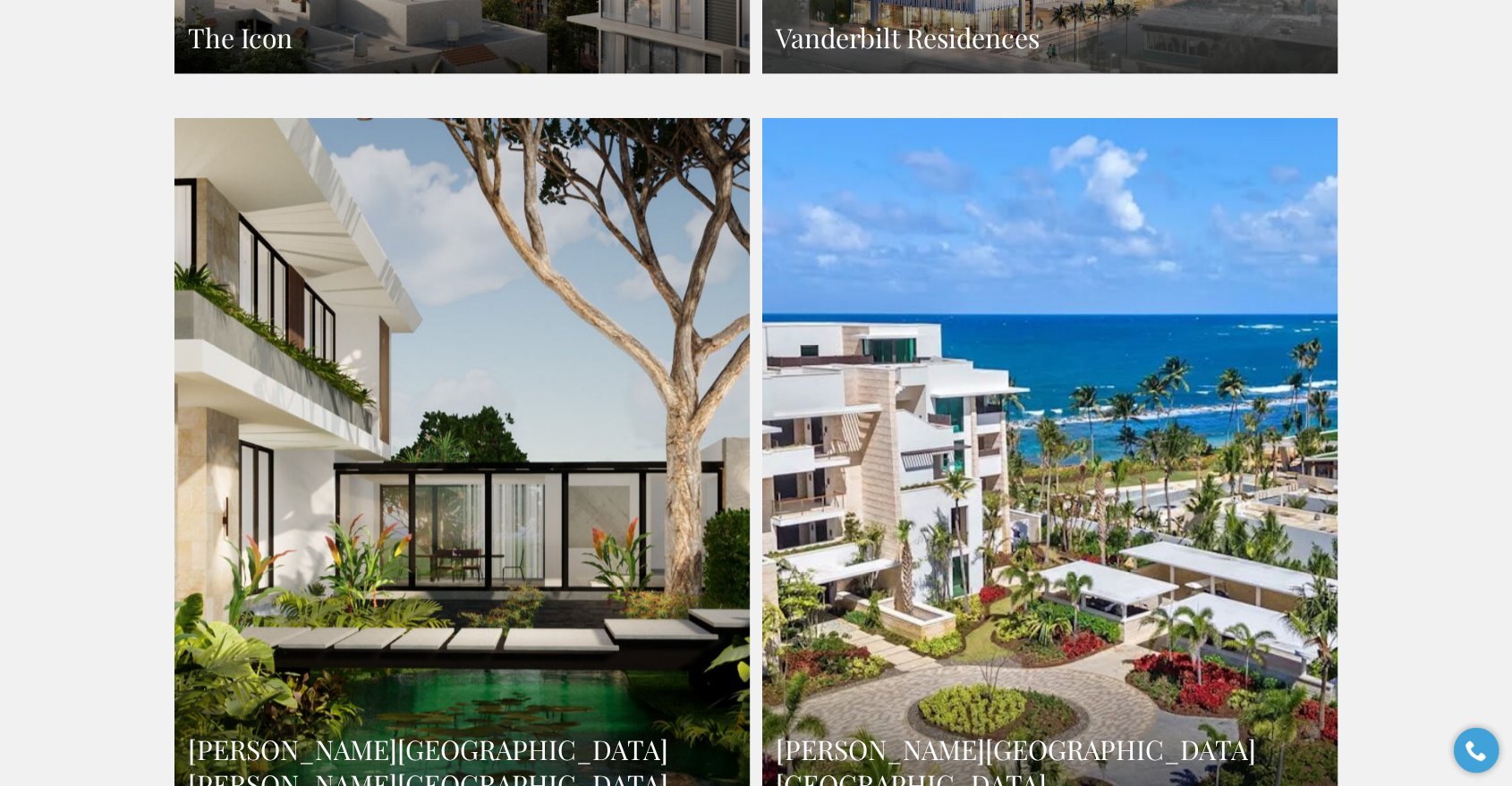
scroll to position [1291, 0]
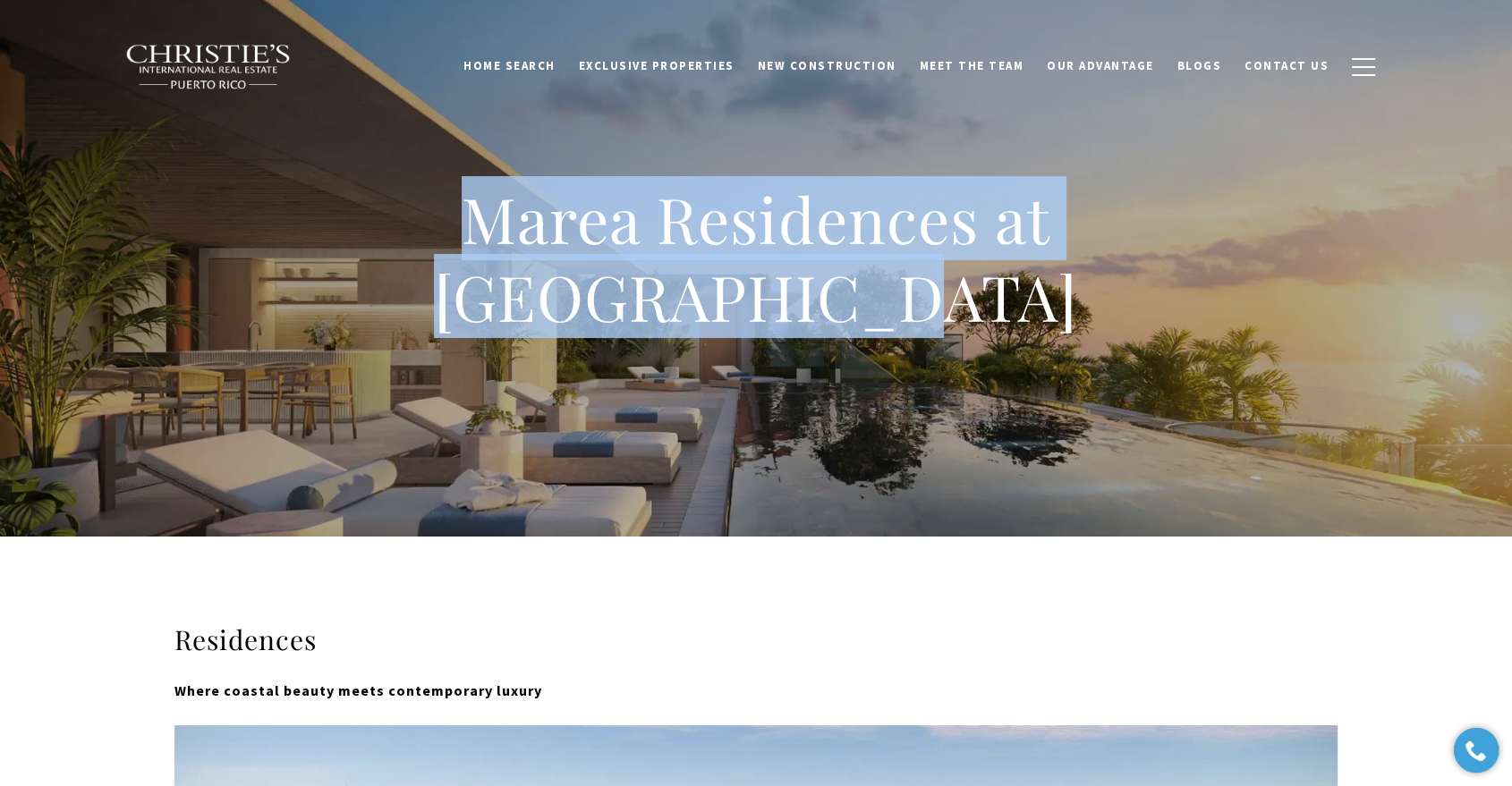
drag, startPoint x: 488, startPoint y: 224, endPoint x: 1087, endPoint y: 323, distance: 607.1
click at [1087, 323] on h1 "Marea Residences at [GEOGRAPHIC_DATA]" at bounding box center [756, 258] width 716 height 156
copy h1 "Marea Residences at [GEOGRAPHIC_DATA]"
